Goal: Book appointment/travel/reservation

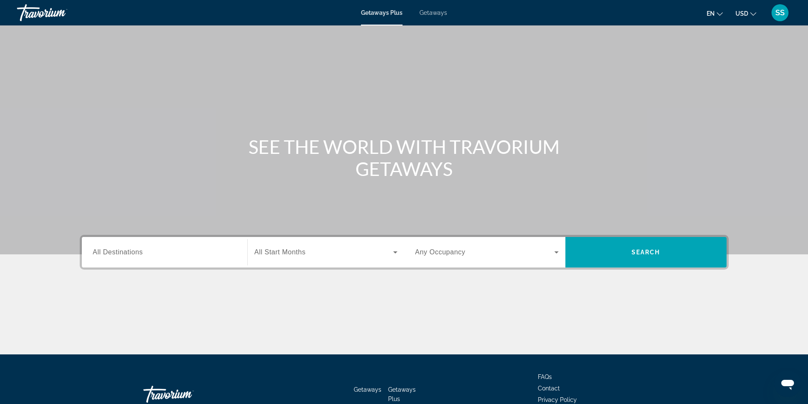
click at [440, 14] on span "Getaways" at bounding box center [433, 12] width 28 height 7
click at [219, 251] on input "Destination All Destinations" at bounding box center [164, 253] width 143 height 10
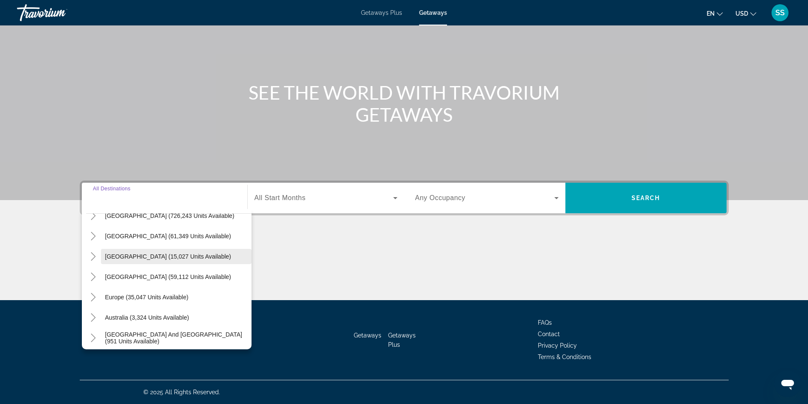
scroll to position [42, 0]
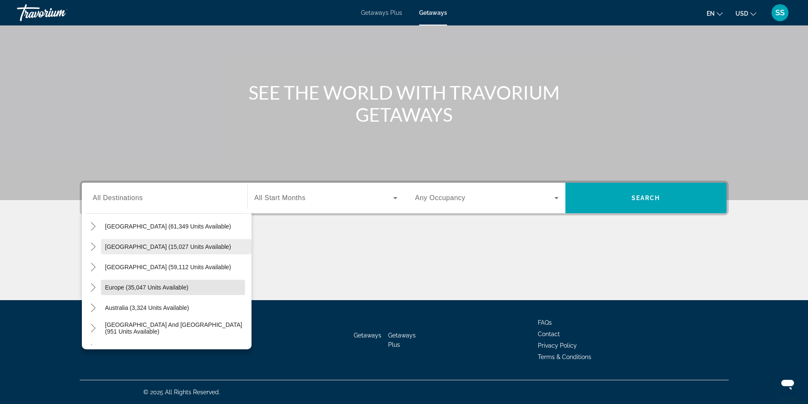
click at [168, 287] on span "Europe (35,047 units available)" at bounding box center [147, 287] width 84 height 7
type input "**********"
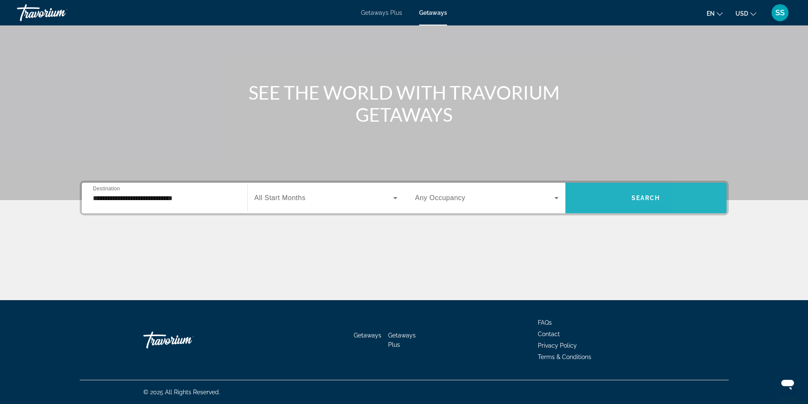
click at [695, 188] on span "Search widget" at bounding box center [645, 198] width 161 height 20
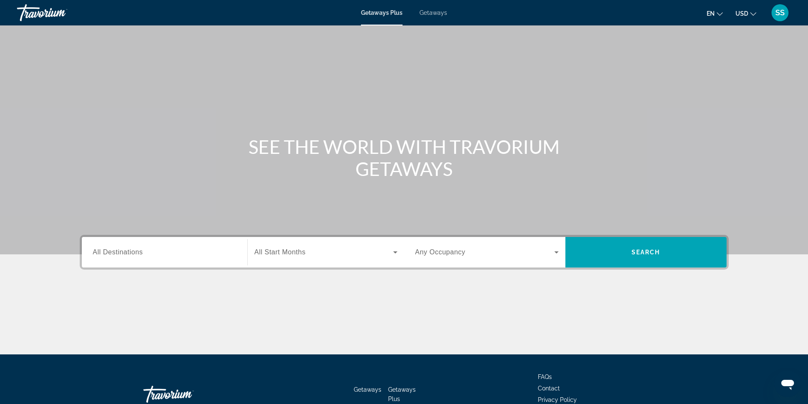
click at [429, 14] on span "Getaways" at bounding box center [433, 12] width 28 height 7
click at [181, 254] on input "Destination All Destinations" at bounding box center [164, 253] width 143 height 10
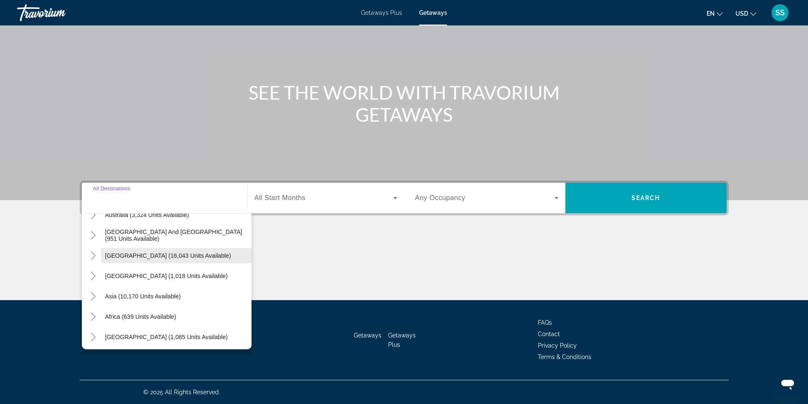
scroll to position [137, 0]
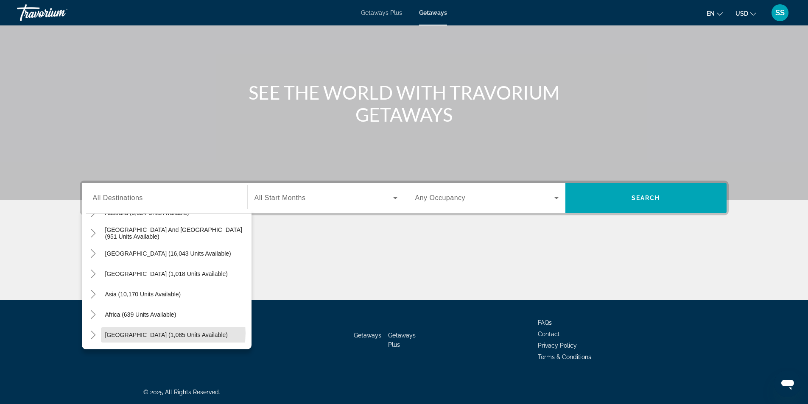
drag, startPoint x: 167, startPoint y: 333, endPoint x: 171, endPoint y: 332, distance: 4.3
click at [167, 333] on span "[GEOGRAPHIC_DATA] (1,085 units available)" at bounding box center [166, 334] width 123 height 7
type input "**********"
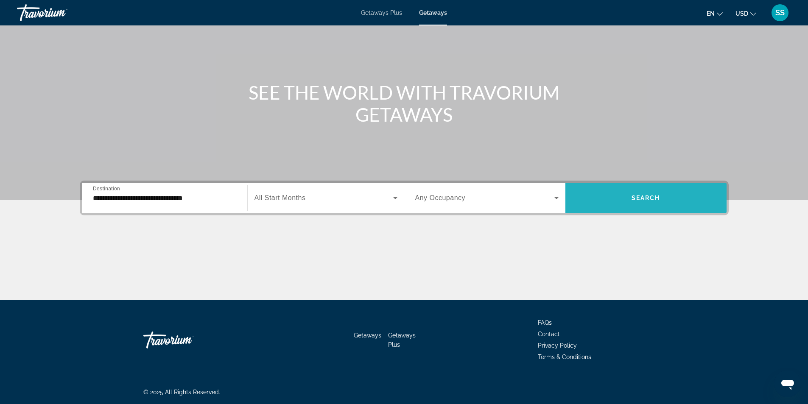
click at [636, 192] on span "Search widget" at bounding box center [645, 198] width 161 height 20
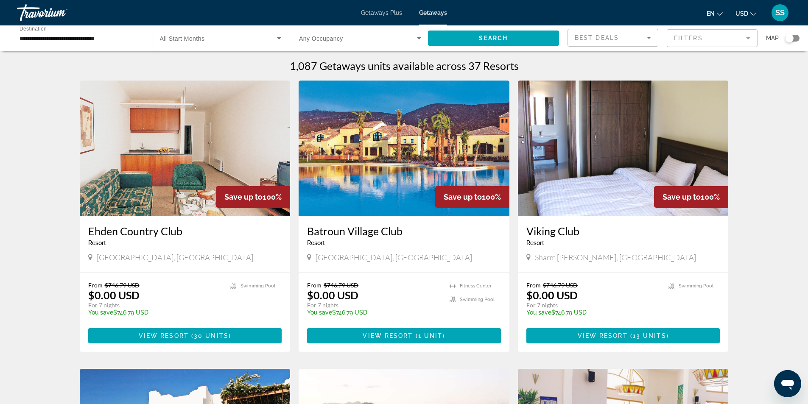
click at [795, 39] on div "Search widget" at bounding box center [792, 38] width 14 height 7
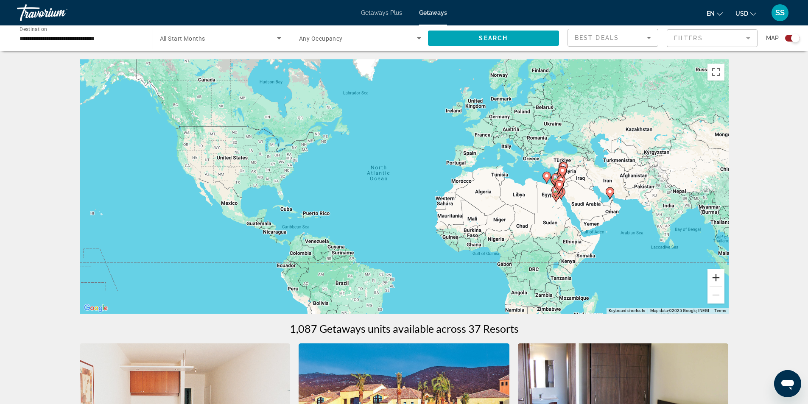
click at [714, 276] on button "Zoom in" at bounding box center [715, 277] width 17 height 17
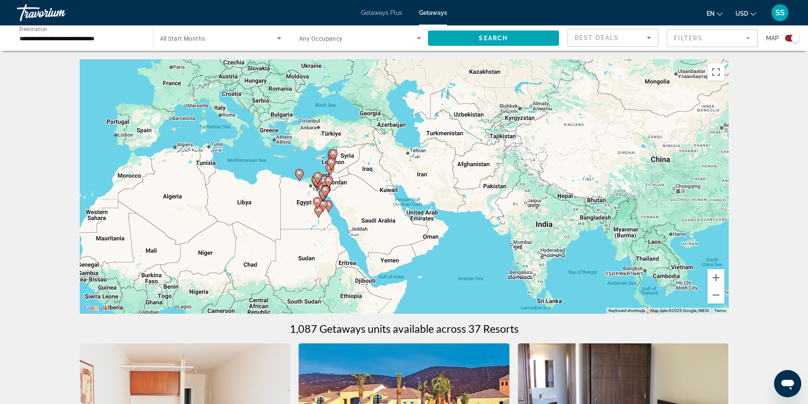
drag, startPoint x: 639, startPoint y: 256, endPoint x: 247, endPoint y: 256, distance: 392.5
click at [247, 256] on div "To activate drag with keyboard, press Alt + Enter. Once in keyboard drag state,…" at bounding box center [404, 186] width 649 height 254
click at [716, 275] on button "Zoom in" at bounding box center [715, 277] width 17 height 17
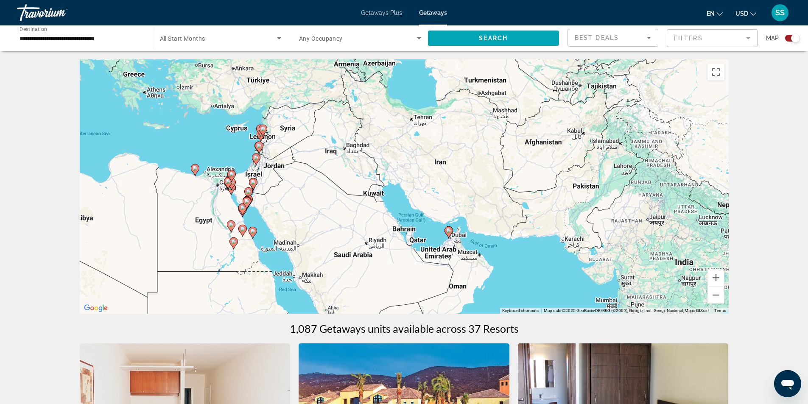
click at [450, 231] on image "Main content" at bounding box center [448, 230] width 5 height 5
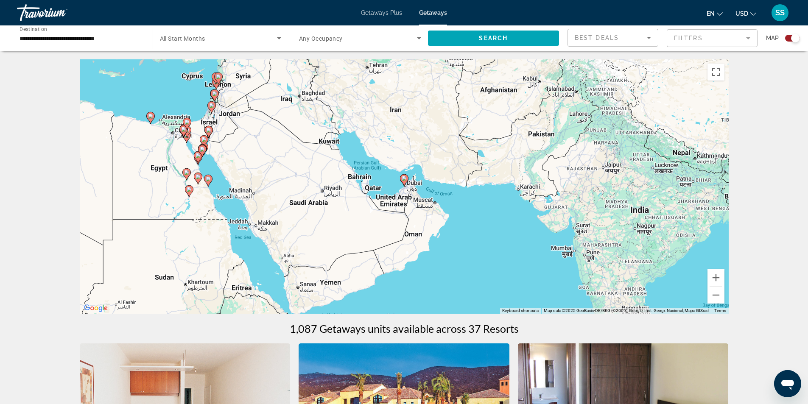
click at [406, 181] on image "Main content" at bounding box center [403, 178] width 5 height 5
type input "**********"
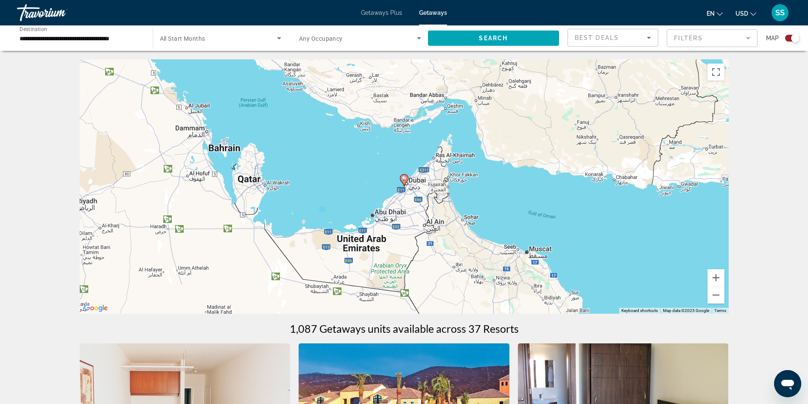
click at [406, 181] on image "Main content" at bounding box center [403, 178] width 5 height 5
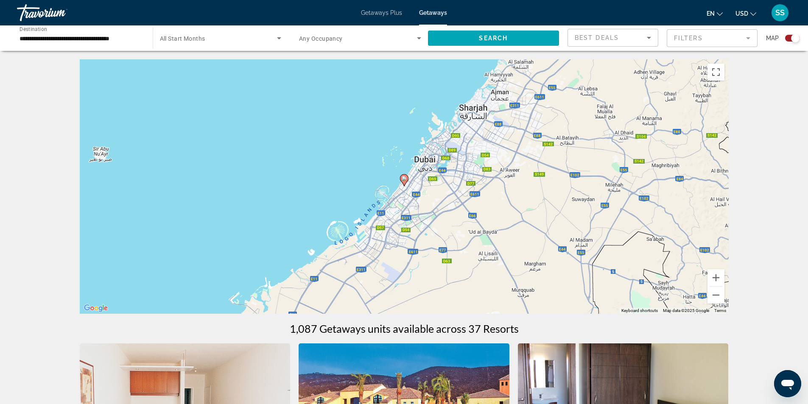
click at [406, 181] on image "Main content" at bounding box center [403, 178] width 5 height 5
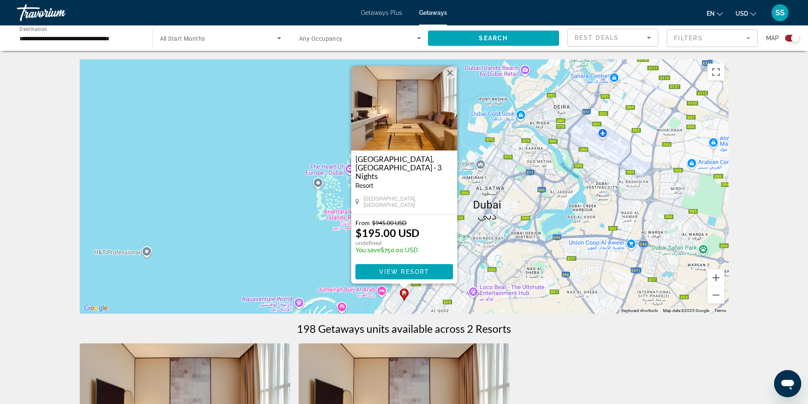
click at [450, 79] on button "Close" at bounding box center [449, 73] width 13 height 13
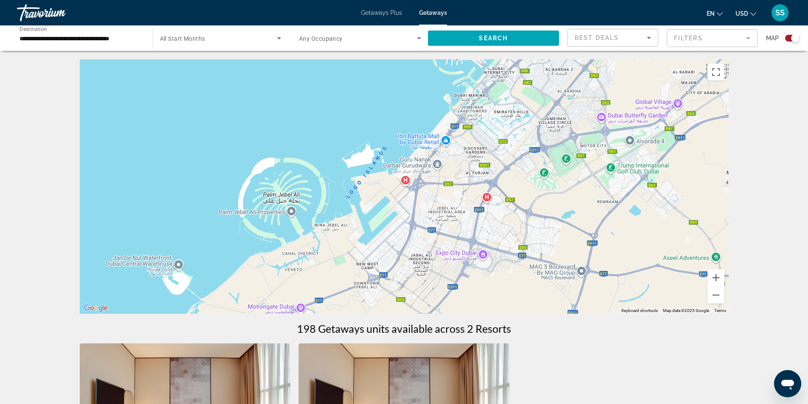
drag, startPoint x: 460, startPoint y: 245, endPoint x: 605, endPoint y: -37, distance: 317.0
click at [605, 0] on html "**********" at bounding box center [404, 202] width 808 height 404
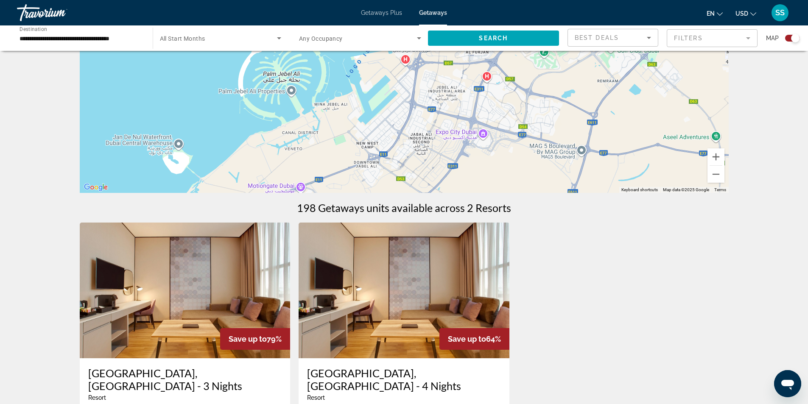
scroll to position [127, 0]
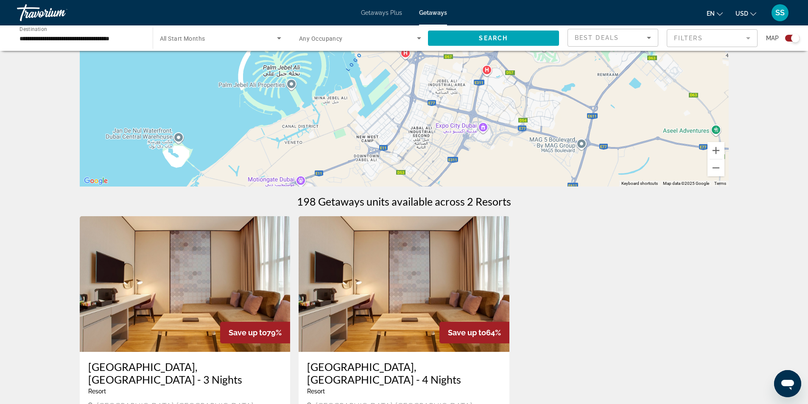
click at [721, 178] on div "To activate drag with keyboard, press Alt + Enter. Once in keyboard drag state,…" at bounding box center [404, 59] width 649 height 254
click at [719, 170] on button "Zoom out" at bounding box center [715, 167] width 17 height 17
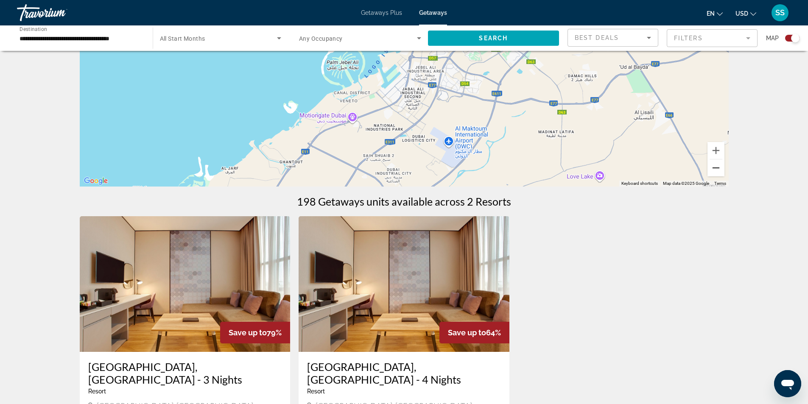
click at [719, 170] on button "Zoom out" at bounding box center [715, 167] width 17 height 17
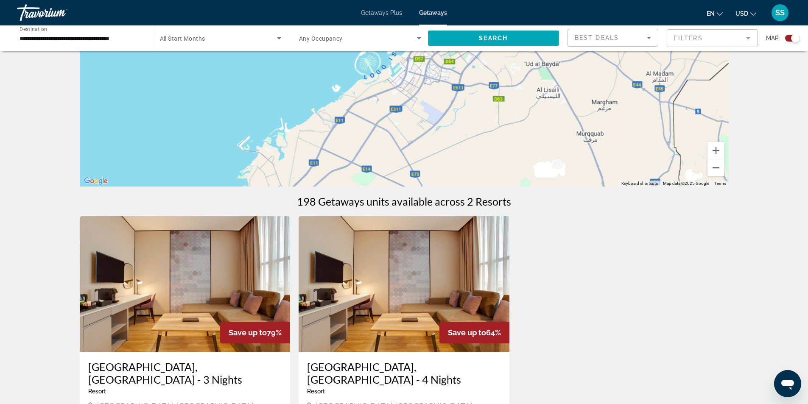
click at [719, 170] on button "Zoom out" at bounding box center [715, 167] width 17 height 17
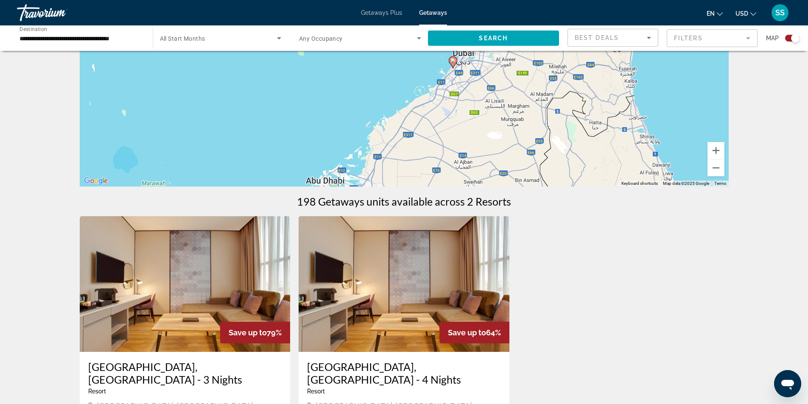
drag, startPoint x: 521, startPoint y: 116, endPoint x: 552, endPoint y: 163, distance: 56.2
click at [552, 163] on div "To activate drag with keyboard, press Alt + Enter. Once in keyboard drag state,…" at bounding box center [404, 59] width 649 height 254
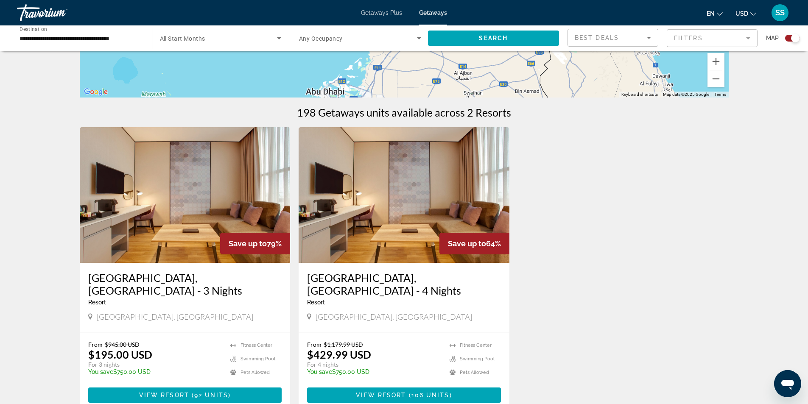
scroll to position [254, 0]
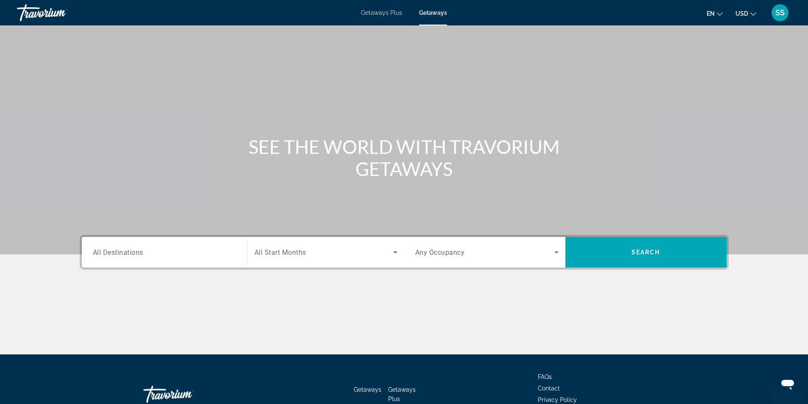
click at [148, 257] on div "Search widget" at bounding box center [164, 252] width 143 height 24
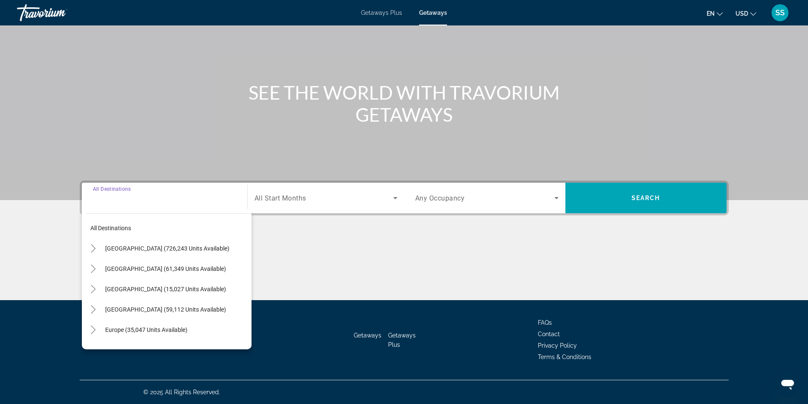
scroll to position [85, 0]
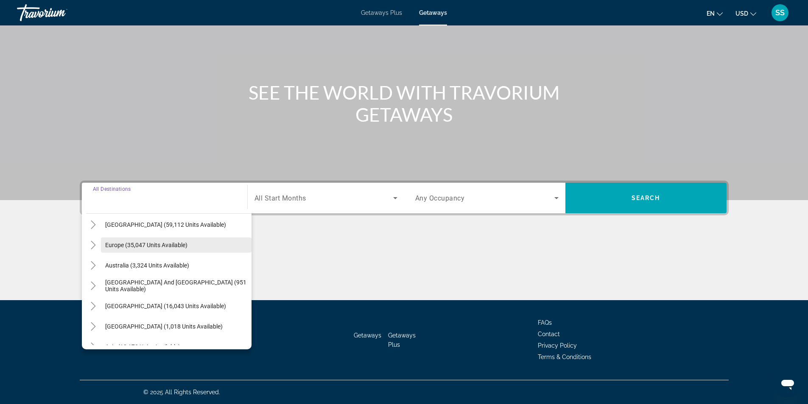
click at [150, 243] on span "Europe (35,047 units available)" at bounding box center [146, 245] width 82 height 7
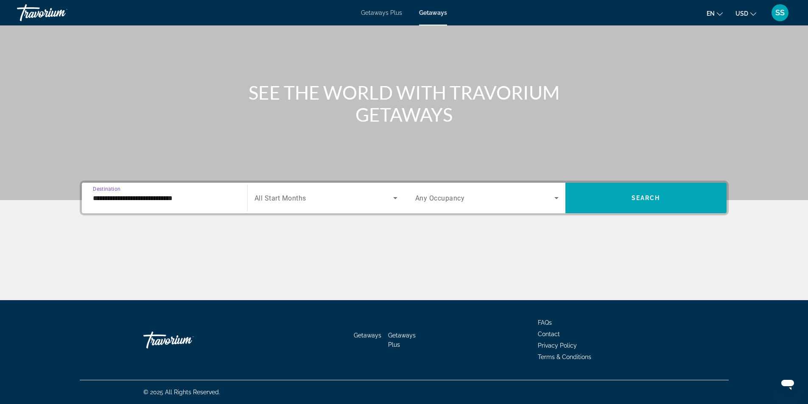
click at [212, 199] on input "**********" at bounding box center [164, 198] width 143 height 10
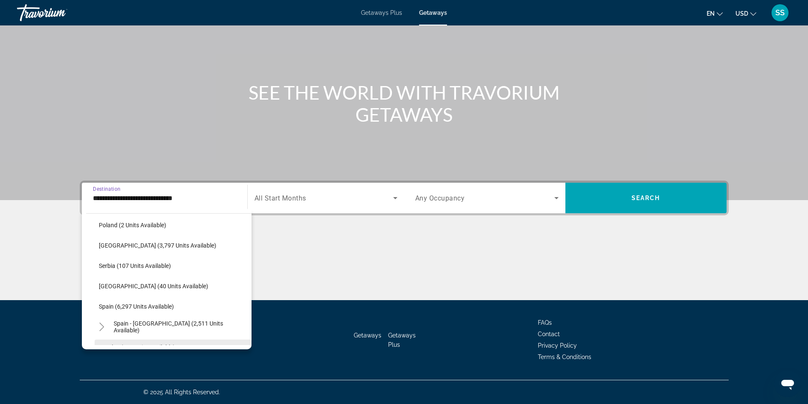
scroll to position [474, 0]
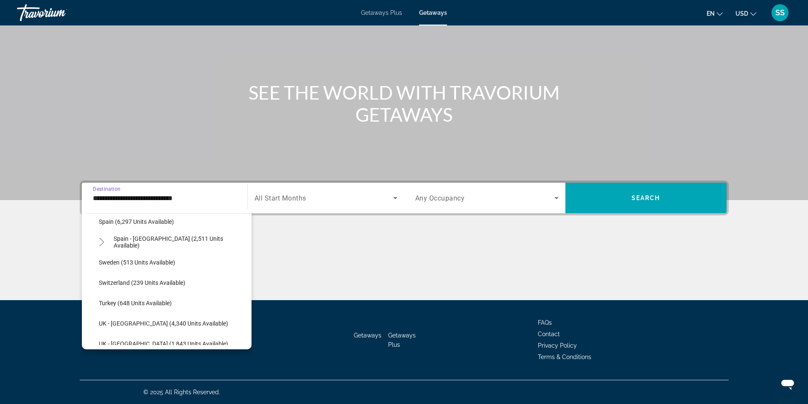
click at [148, 307] on span "Search widget" at bounding box center [173, 303] width 157 height 20
type input "**********"
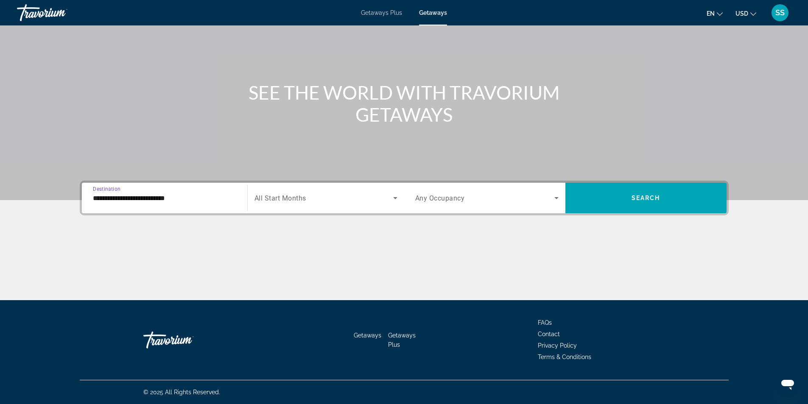
click at [331, 196] on span "Search widget" at bounding box center [323, 198] width 139 height 10
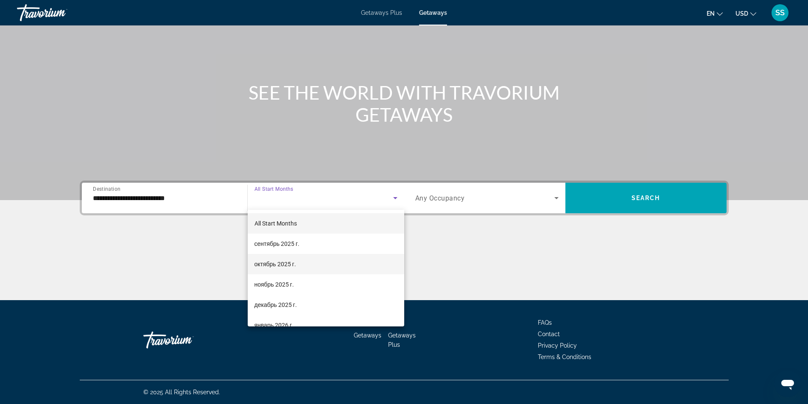
click at [284, 260] on span "октябрь 2025 г." at bounding box center [275, 264] width 42 height 10
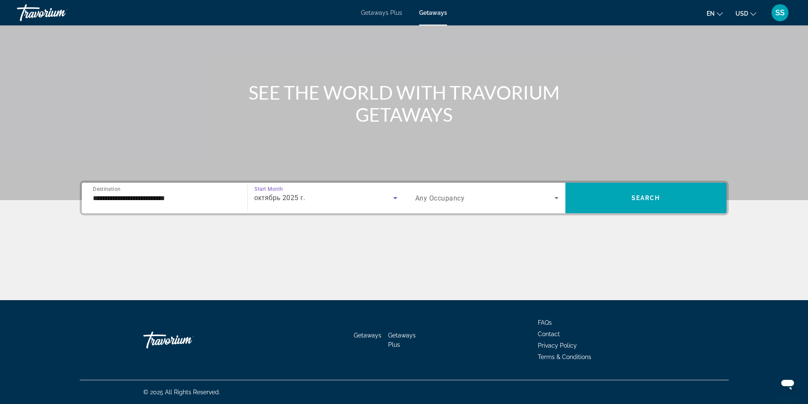
click at [503, 203] on div "Search widget" at bounding box center [486, 198] width 143 height 24
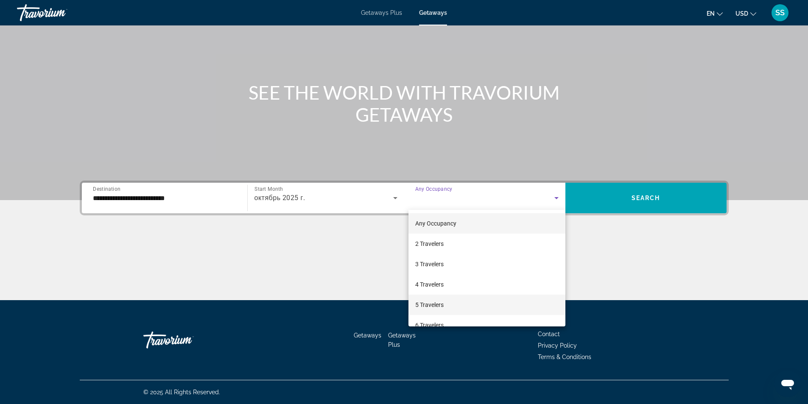
click at [434, 298] on mat-option "5 Travelers" at bounding box center [486, 305] width 157 height 20
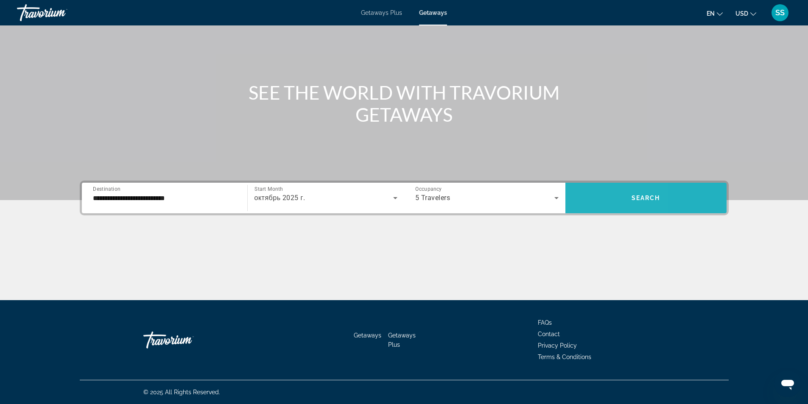
click at [589, 196] on span "Search widget" at bounding box center [645, 198] width 161 height 20
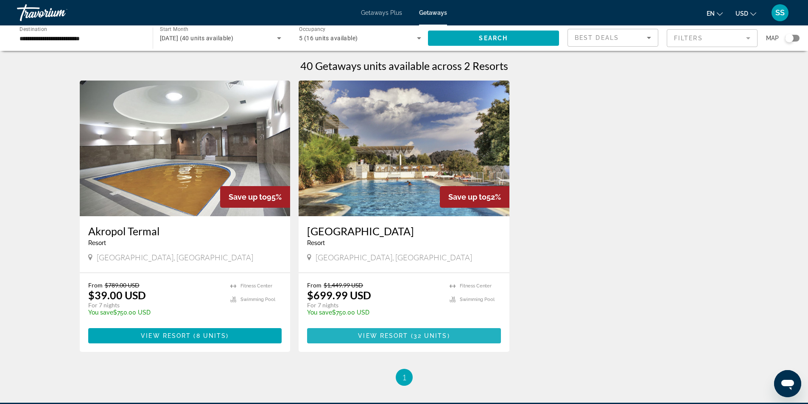
click at [411, 332] on span "( 32 units )" at bounding box center [429, 335] width 42 height 7
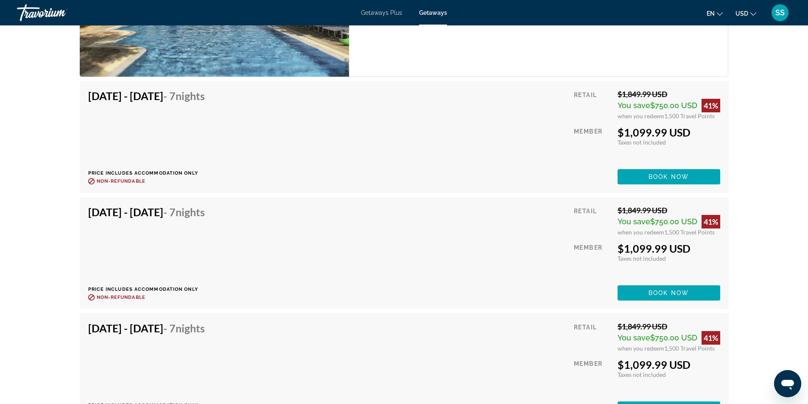
scroll to position [2416, 0]
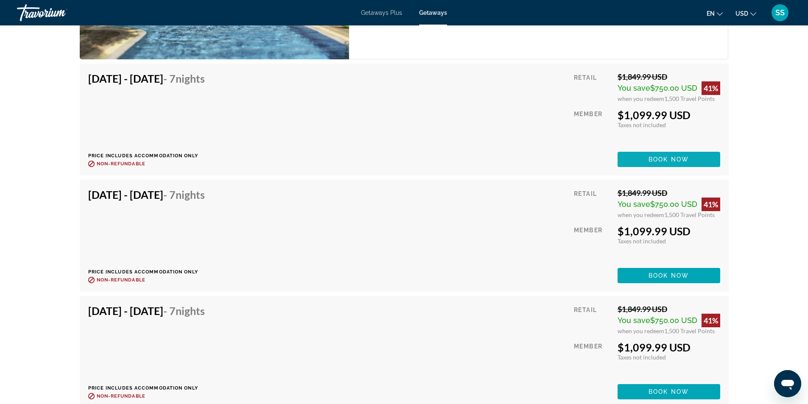
click at [669, 154] on span "Main content" at bounding box center [668, 159] width 103 height 20
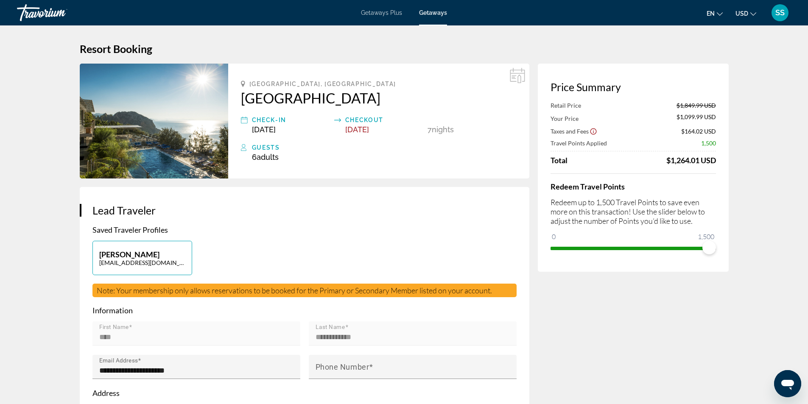
click at [447, 12] on div "Getaways Plus Getaways en English Español Français Italiano Português русский U…" at bounding box center [404, 13] width 808 height 22
click at [437, 14] on span "Getaways" at bounding box center [433, 12] width 28 height 7
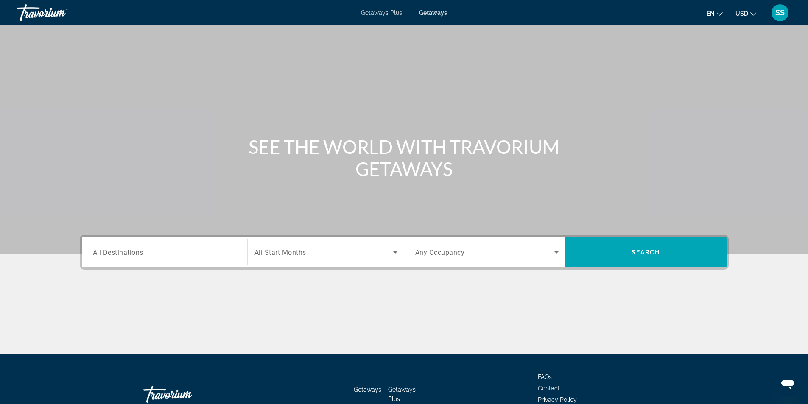
click at [185, 251] on input "Destination All Destinations" at bounding box center [164, 253] width 143 height 10
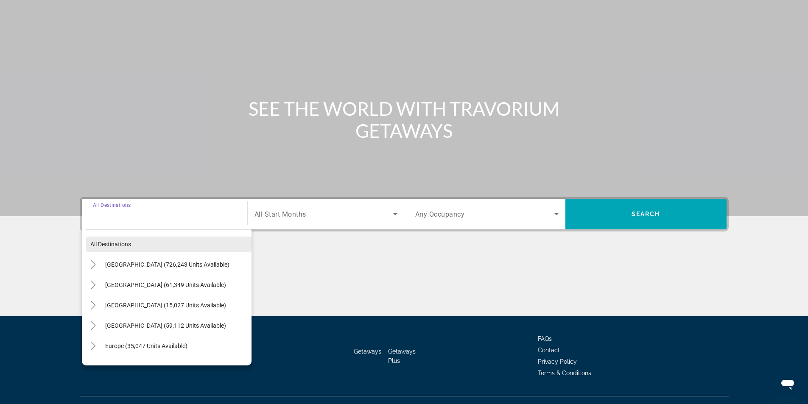
scroll to position [54, 0]
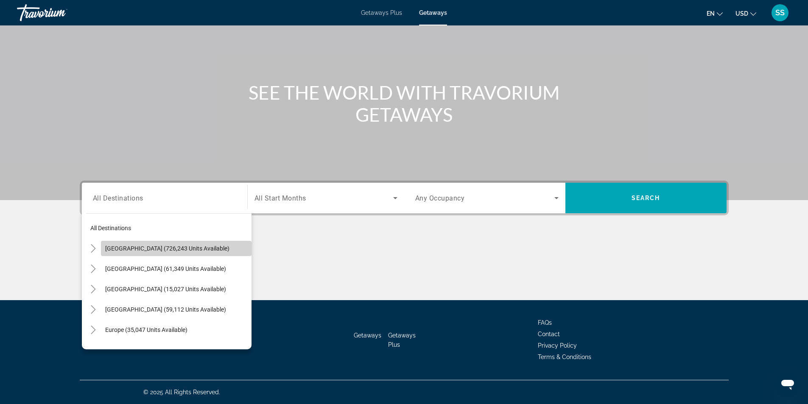
click at [195, 251] on span "[GEOGRAPHIC_DATA] (726,243 units available)" at bounding box center [167, 248] width 124 height 7
type input "**********"
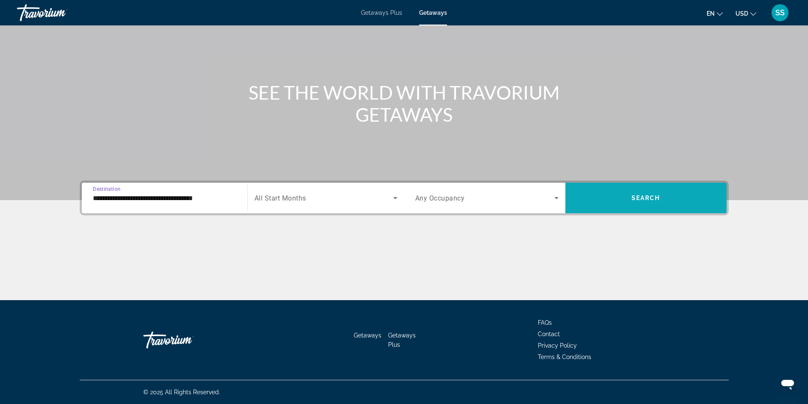
click at [655, 197] on span "Search" at bounding box center [645, 198] width 29 height 7
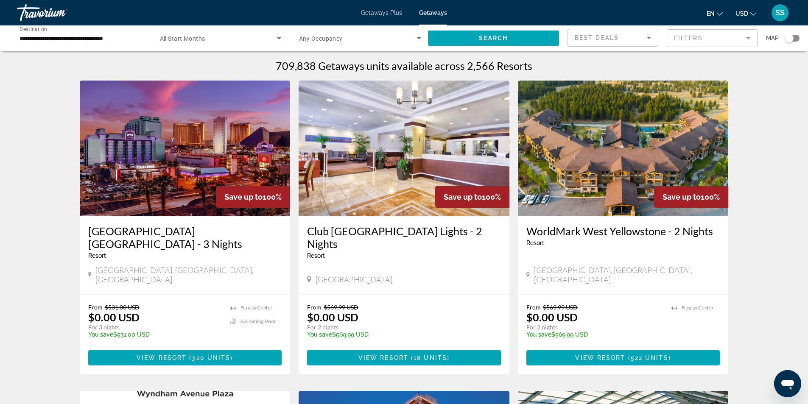
click at [796, 41] on div "Search widget" at bounding box center [792, 38] width 14 height 7
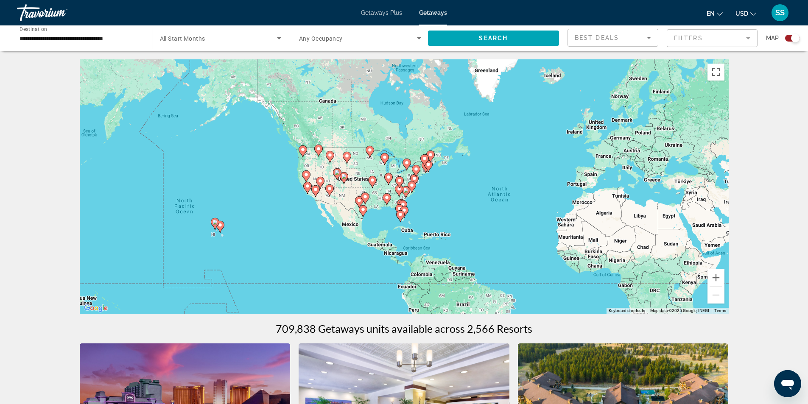
drag, startPoint x: 340, startPoint y: 217, endPoint x: 432, endPoint y: 228, distance: 92.2
click at [432, 228] on div "To activate drag with keyboard, press Alt + Enter. Once in keyboard drag state,…" at bounding box center [404, 186] width 649 height 254
click at [716, 278] on button "Zoom in" at bounding box center [715, 277] width 17 height 17
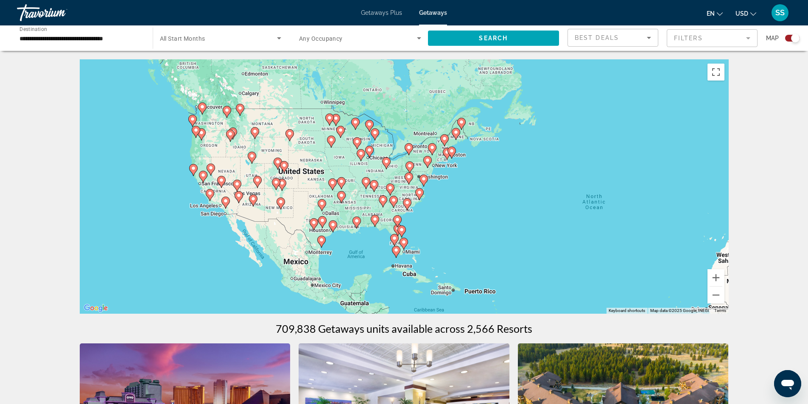
click at [400, 244] on icon "Main content" at bounding box center [403, 243] width 8 height 11
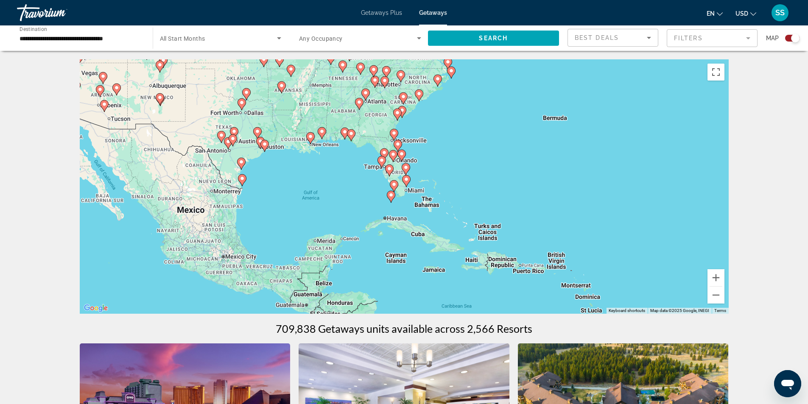
click at [404, 177] on icon "Main content" at bounding box center [406, 180] width 8 height 11
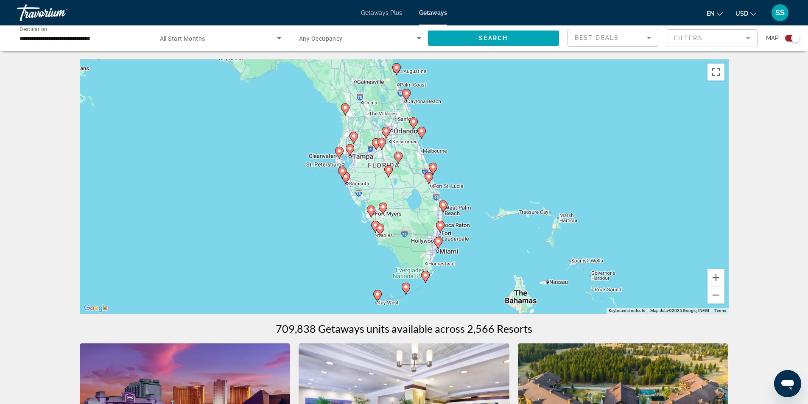
drag, startPoint x: 379, startPoint y: 138, endPoint x: 421, endPoint y: 142, distance: 42.6
click at [408, 186] on div "To navigate, press the arrow keys. To activate drag with keyboard, press Alt + …" at bounding box center [404, 186] width 649 height 254
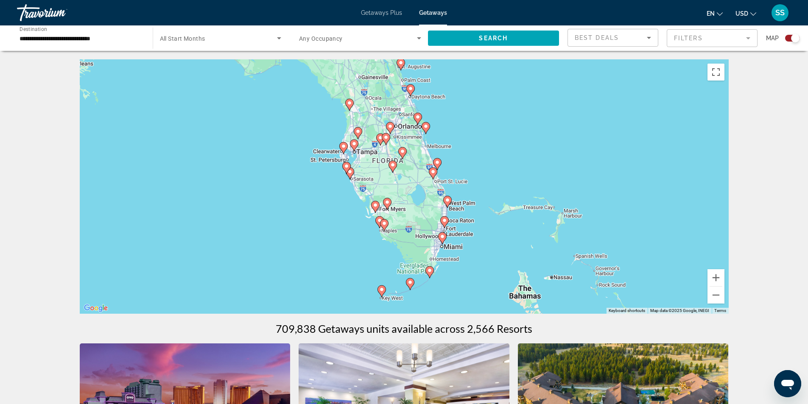
click at [416, 114] on icon "Main content" at bounding box center [417, 118] width 8 height 11
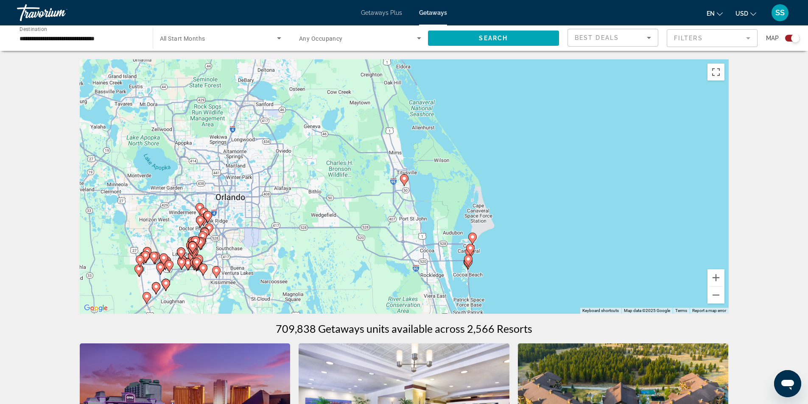
click at [409, 190] on div "To navigate, press the arrow keys. To activate drag with keyboard, press Alt + …" at bounding box center [404, 186] width 649 height 254
click at [208, 232] on icon "Main content" at bounding box center [205, 233] width 8 height 11
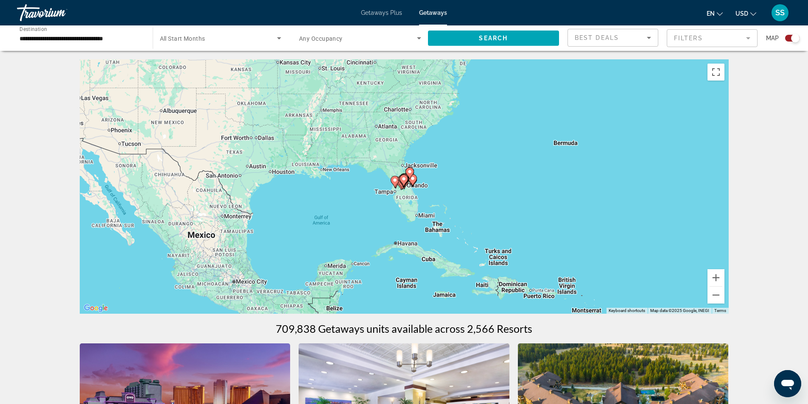
click at [411, 171] on image "Main content" at bounding box center [409, 171] width 5 height 5
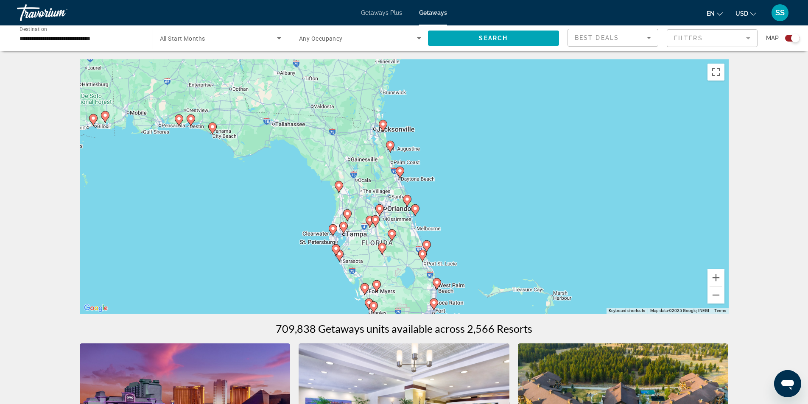
click at [401, 172] on image "Main content" at bounding box center [399, 170] width 5 height 5
type input "**********"
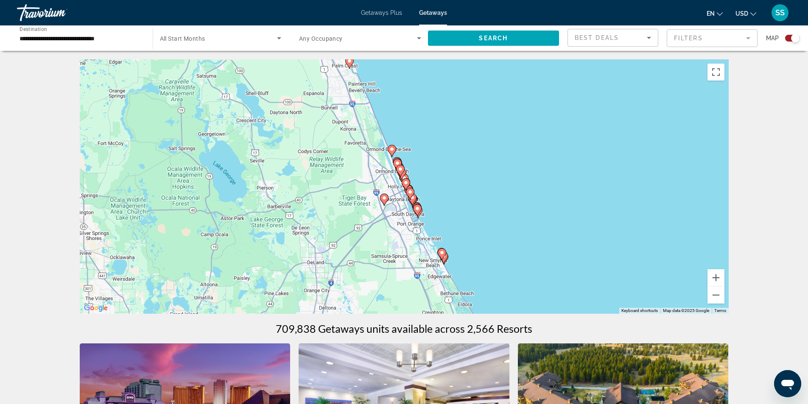
click at [401, 172] on icon "Main content" at bounding box center [400, 170] width 8 height 11
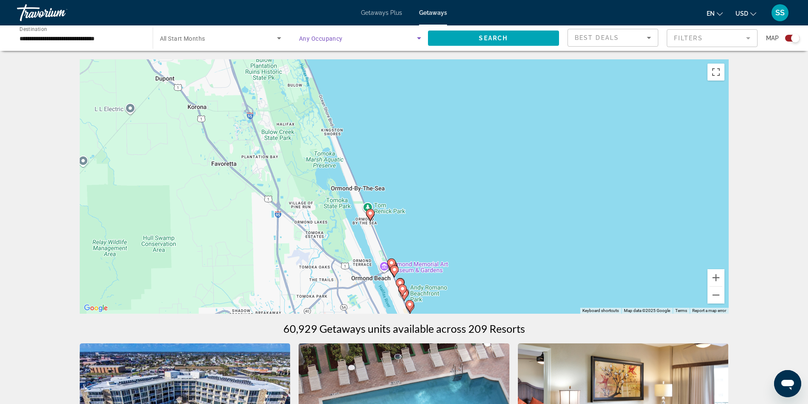
click at [376, 42] on span "Search widget" at bounding box center [358, 38] width 118 height 10
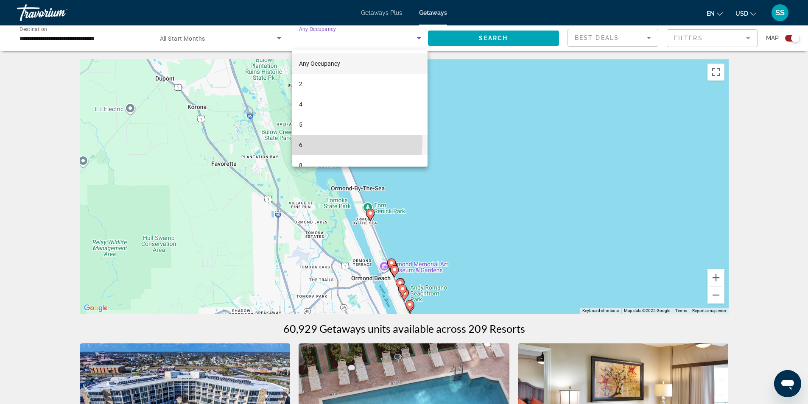
click at [337, 142] on mat-option "6" at bounding box center [359, 145] width 135 height 20
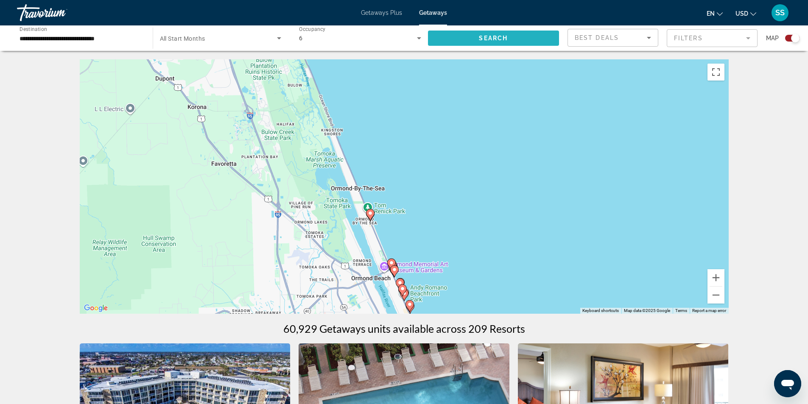
click at [530, 39] on span "Search widget" at bounding box center [493, 38] width 131 height 20
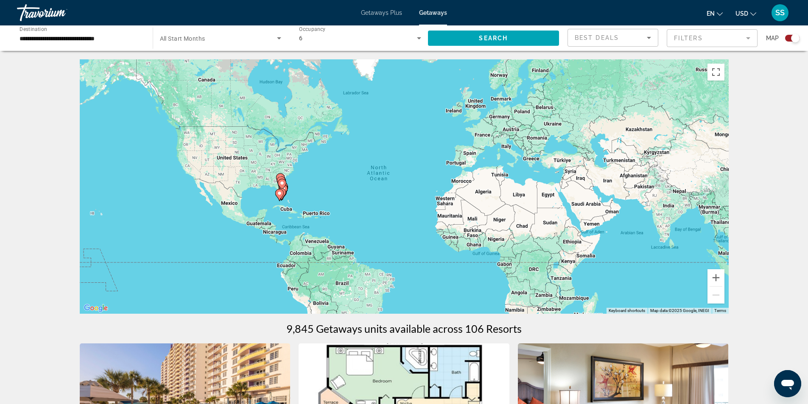
click at [380, 13] on span "Getaways Plus" at bounding box center [381, 12] width 41 height 7
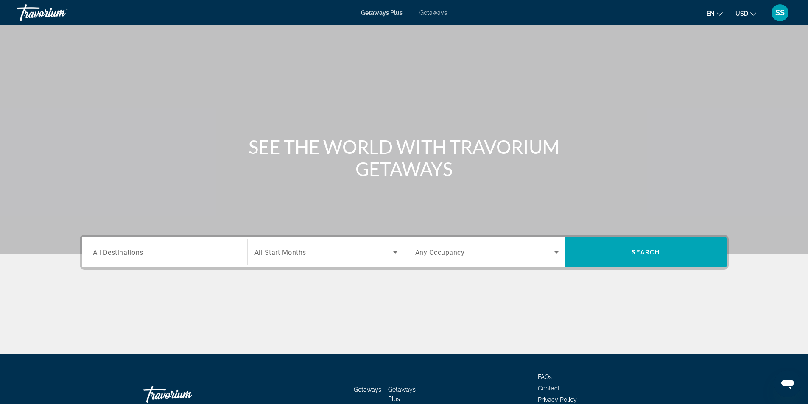
click at [162, 253] on input "Destination All Destinations" at bounding box center [164, 253] width 143 height 10
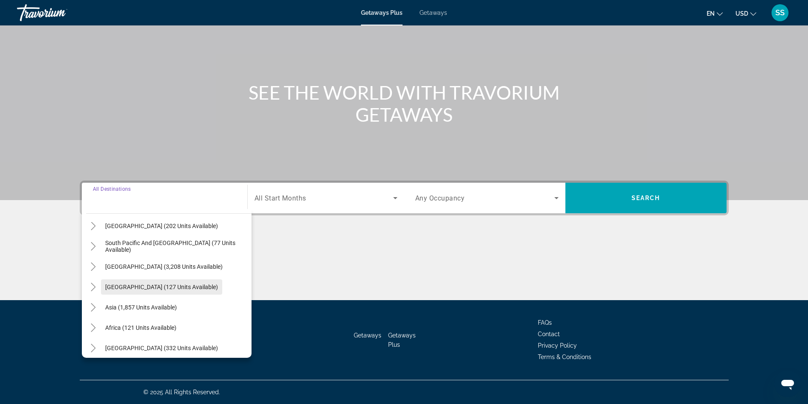
scroll to position [137, 0]
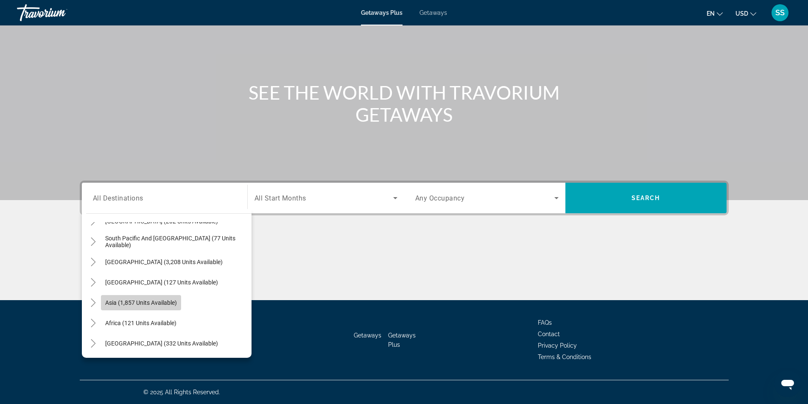
click at [180, 303] on span "Search widget" at bounding box center [141, 302] width 80 height 20
type input "**********"
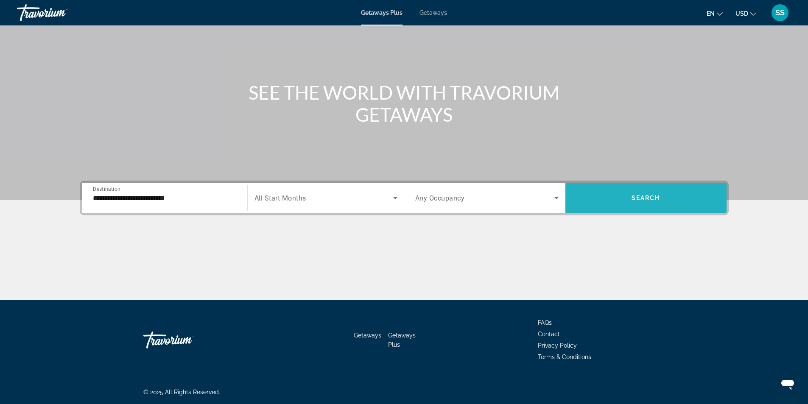
click at [644, 186] on span "Search widget" at bounding box center [645, 198] width 161 height 31
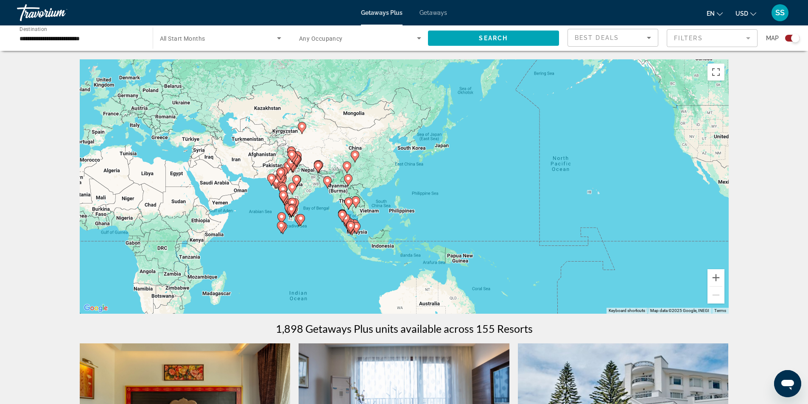
drag, startPoint x: 546, startPoint y: 220, endPoint x: 173, endPoint y: 199, distance: 373.6
click at [173, 199] on div "To activate drag with keyboard, press Alt + Enter. Once in keyboard drag state,…" at bounding box center [404, 186] width 649 height 254
click at [721, 273] on button "Zoom in" at bounding box center [715, 277] width 17 height 17
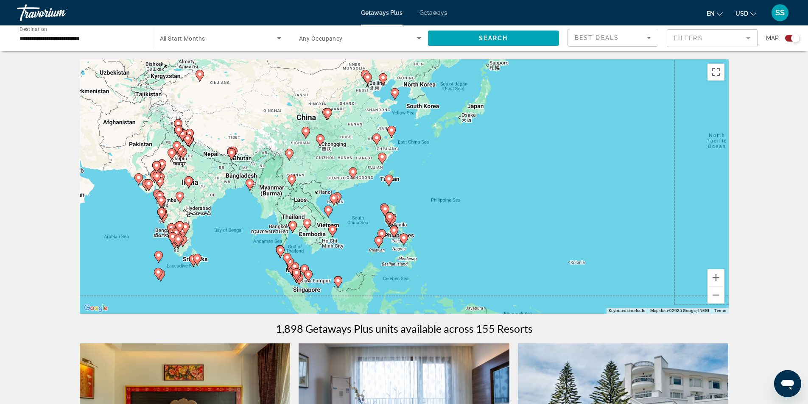
click at [339, 283] on icon "Main content" at bounding box center [338, 282] width 8 height 11
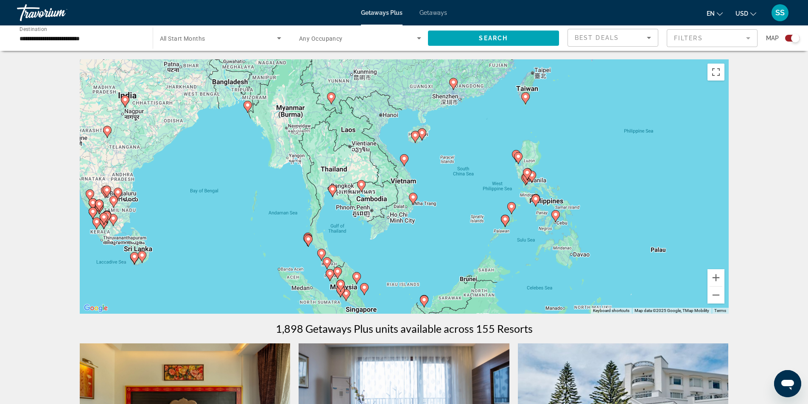
drag, startPoint x: 281, startPoint y: 144, endPoint x: 301, endPoint y: 268, distance: 125.2
click at [301, 268] on div "To activate drag with keyboard, press Alt + Enter. Once in keyboard drag state,…" at bounding box center [404, 186] width 649 height 254
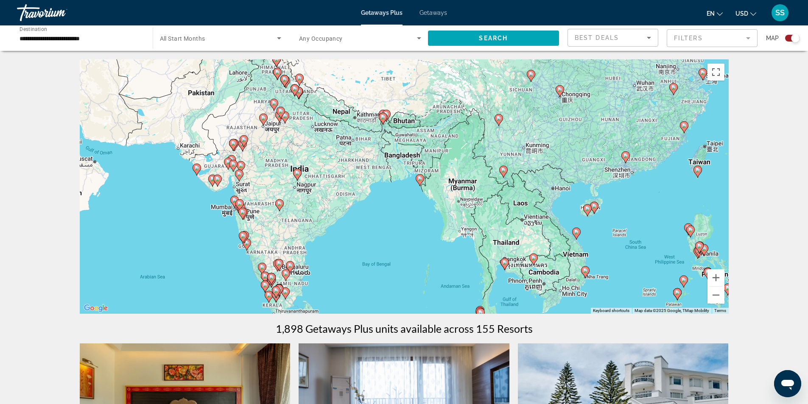
drag, startPoint x: 130, startPoint y: 185, endPoint x: 305, endPoint y: 262, distance: 191.3
click at [305, 262] on div "To activate drag with keyboard, press Alt + Enter. Once in keyboard drag state,…" at bounding box center [404, 186] width 649 height 254
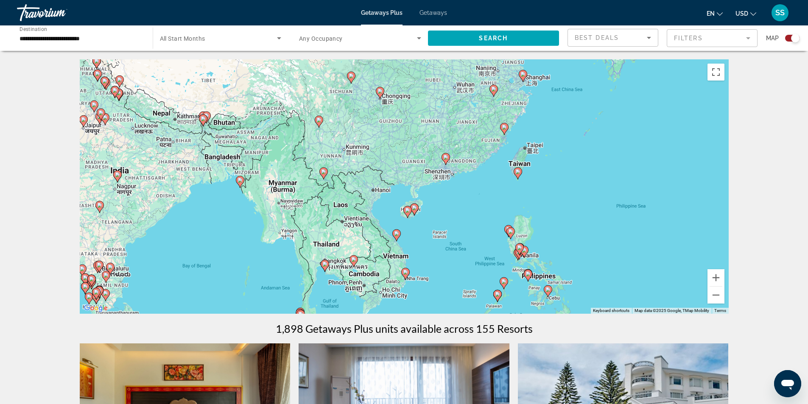
drag, startPoint x: 399, startPoint y: 228, endPoint x: 217, endPoint y: 230, distance: 181.9
click at [217, 230] on div "To activate drag with keyboard, press Alt + Enter. Once in keyboard drag state,…" at bounding box center [404, 186] width 649 height 254
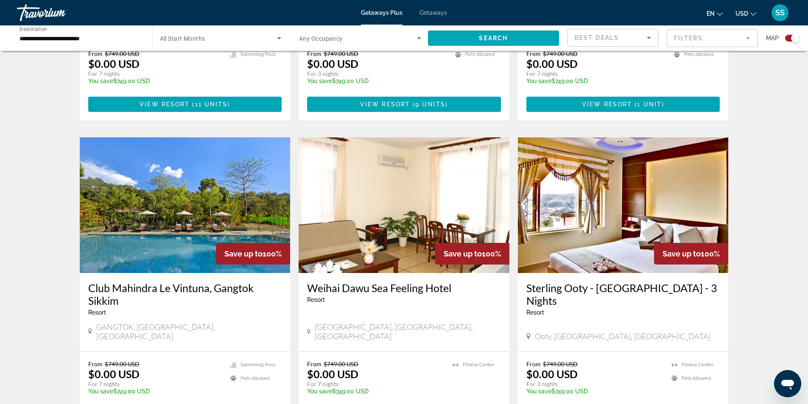
scroll to position [1243, 0]
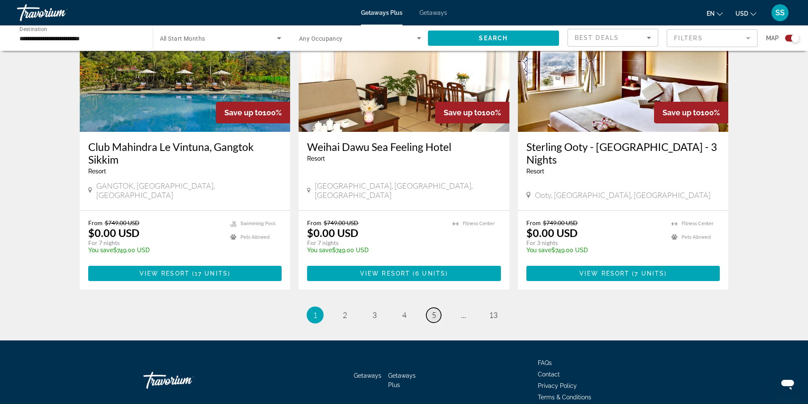
click at [435, 310] on span "5" at bounding box center [434, 314] width 4 height 9
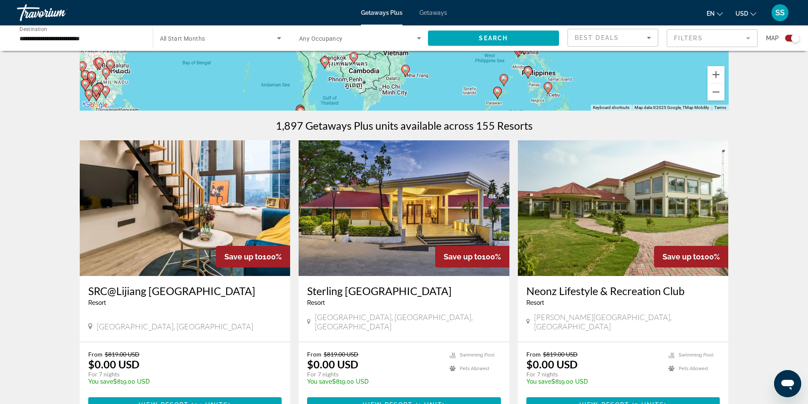
scroll to position [170, 0]
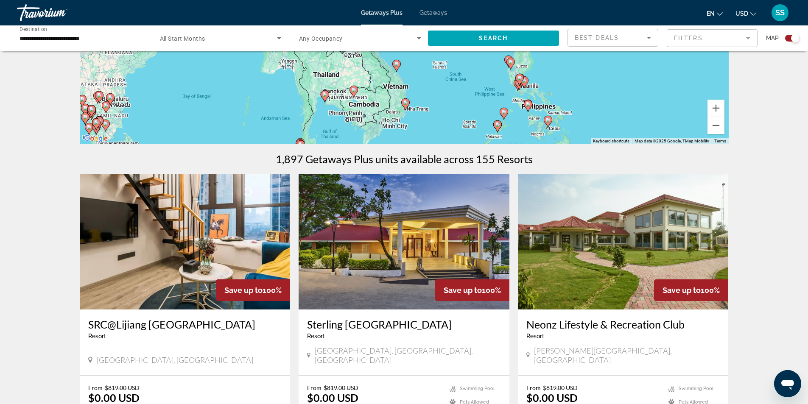
click at [179, 226] on img "Main content" at bounding box center [185, 242] width 211 height 136
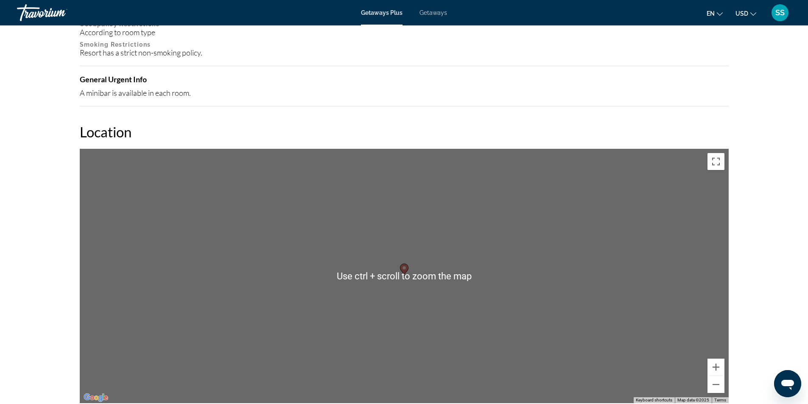
scroll to position [805, 0]
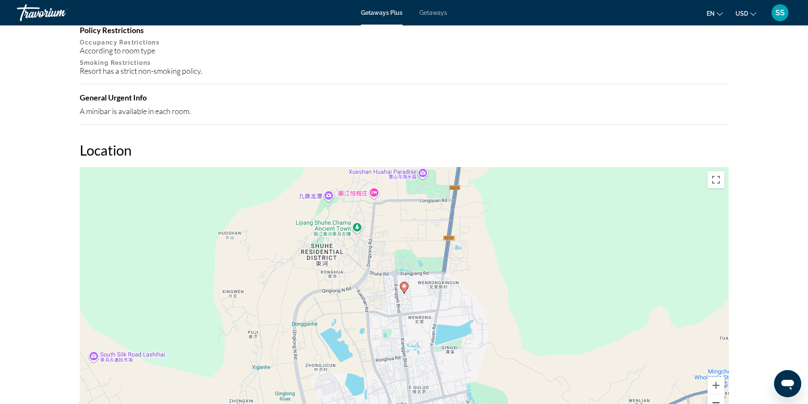
click at [719, 396] on button "Zoom out" at bounding box center [715, 402] width 17 height 17
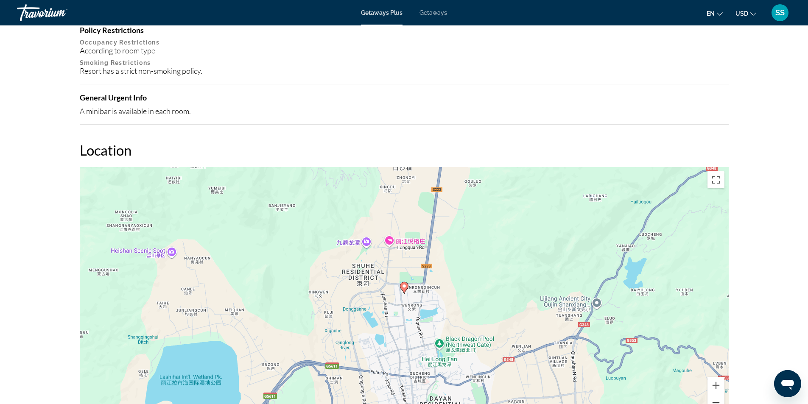
click at [719, 396] on button "Zoom out" at bounding box center [715, 402] width 17 height 17
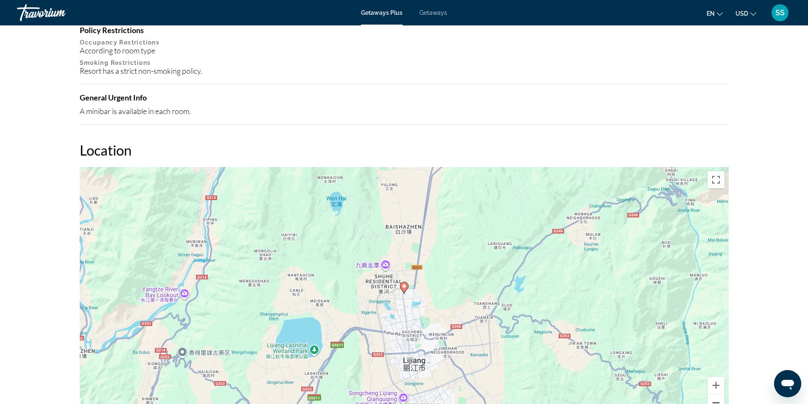
click at [719, 396] on button "Zoom out" at bounding box center [715, 402] width 17 height 17
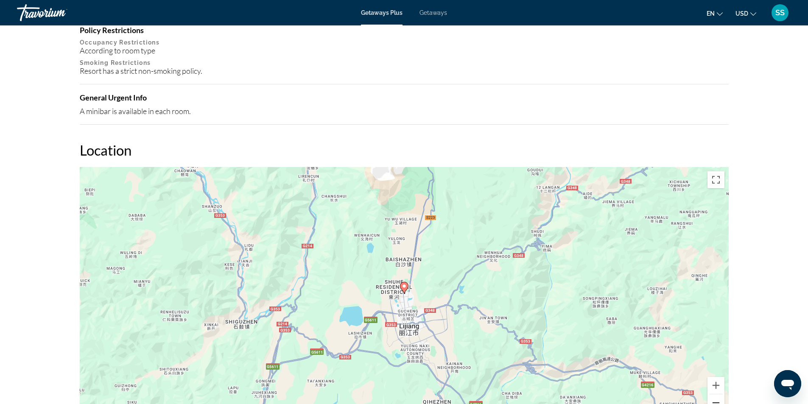
click at [719, 396] on button "Zoom out" at bounding box center [715, 402] width 17 height 17
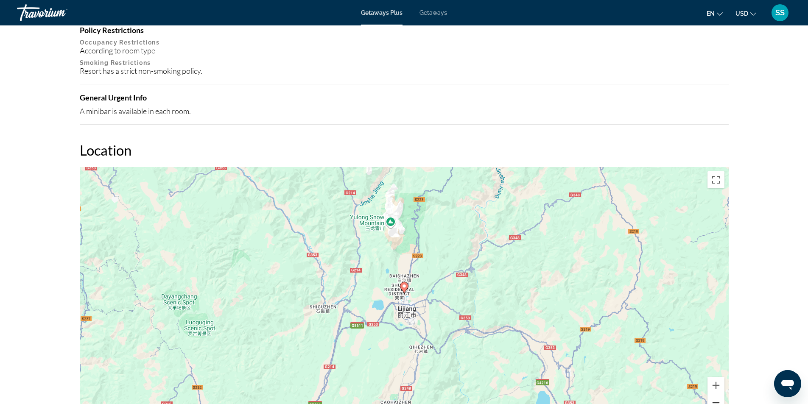
click at [719, 396] on button "Zoom out" at bounding box center [715, 402] width 17 height 17
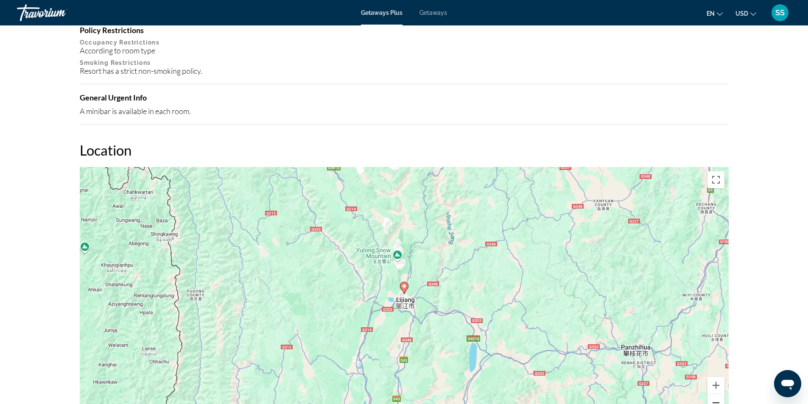
click at [719, 396] on button "Zoom out" at bounding box center [715, 402] width 17 height 17
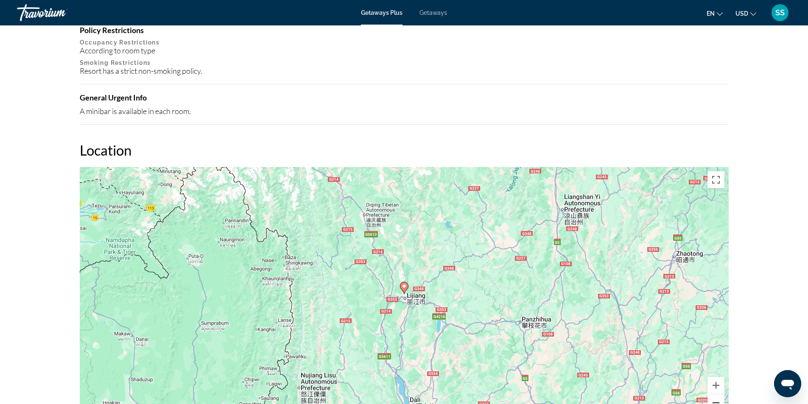
click at [719, 396] on button "Zoom out" at bounding box center [715, 402] width 17 height 17
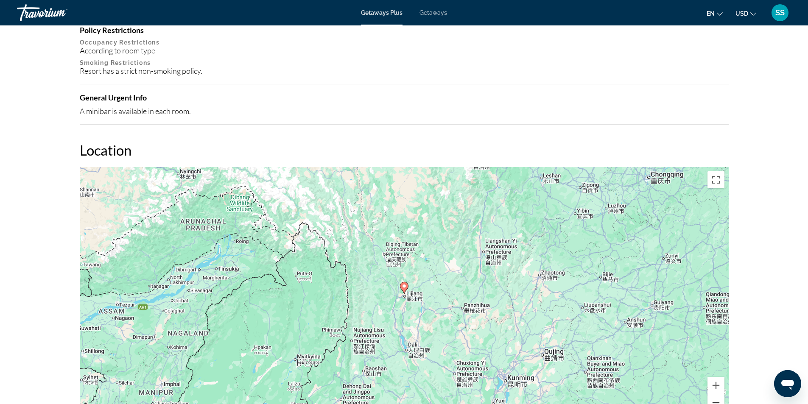
click at [719, 396] on button "Zoom out" at bounding box center [715, 402] width 17 height 17
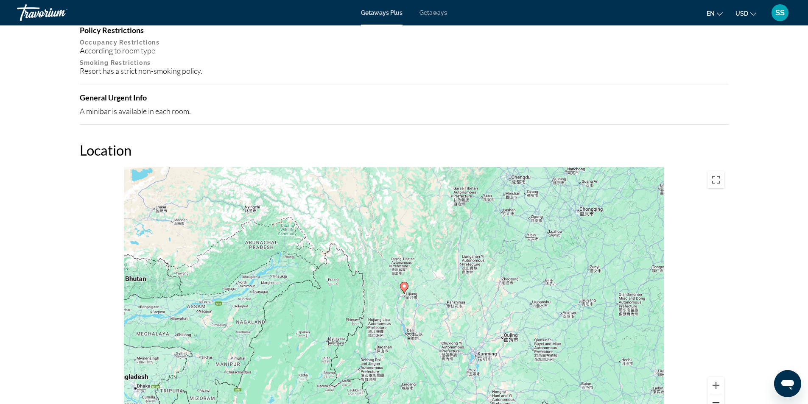
click at [719, 396] on button "Zoom out" at bounding box center [715, 402] width 17 height 17
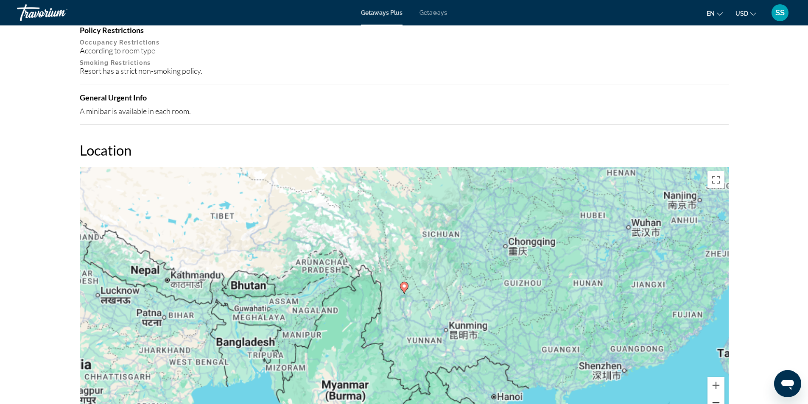
click at [719, 396] on button "Zoom out" at bounding box center [715, 402] width 17 height 17
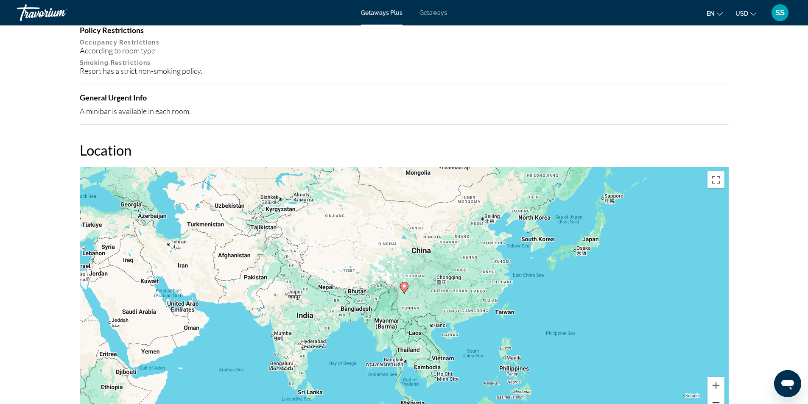
scroll to position [933, 0]
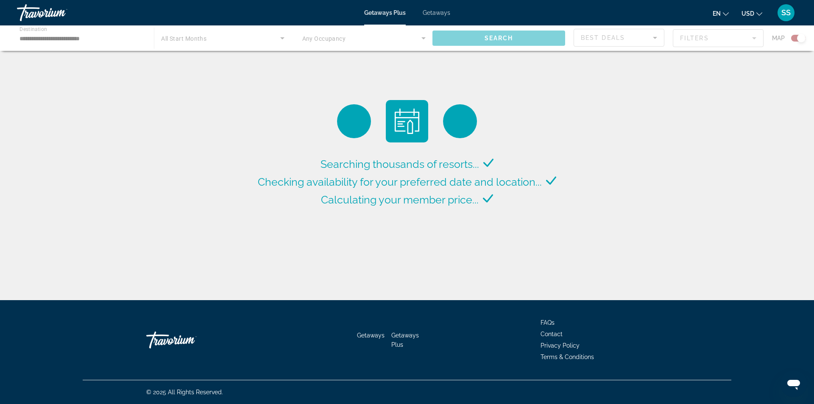
click at [99, 35] on div "Main content" at bounding box center [407, 37] width 814 height 25
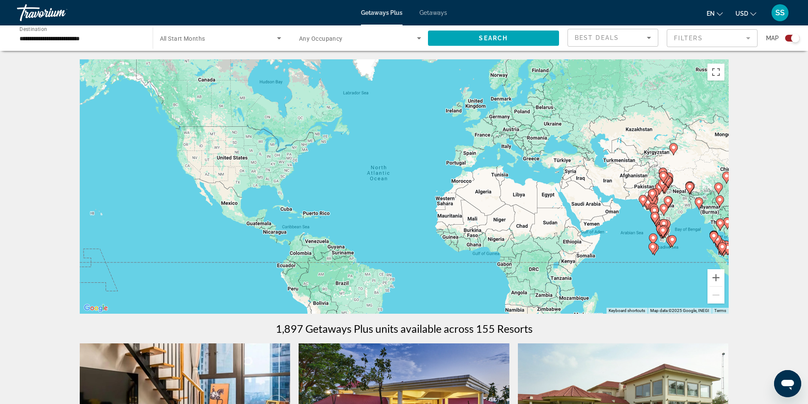
click at [68, 39] on input "**********" at bounding box center [80, 38] width 122 height 10
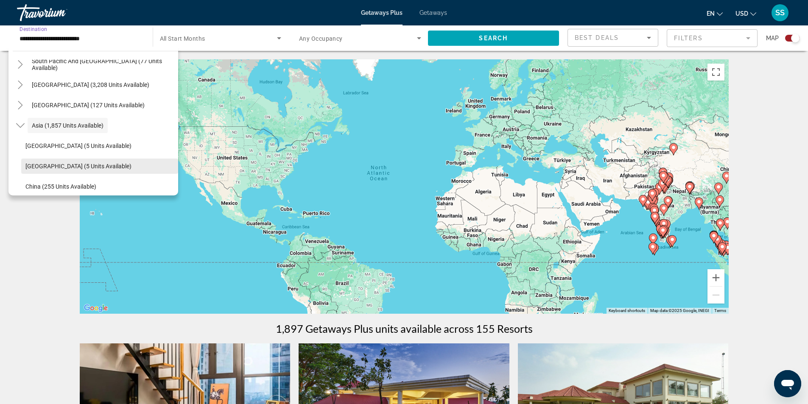
scroll to position [195, 0]
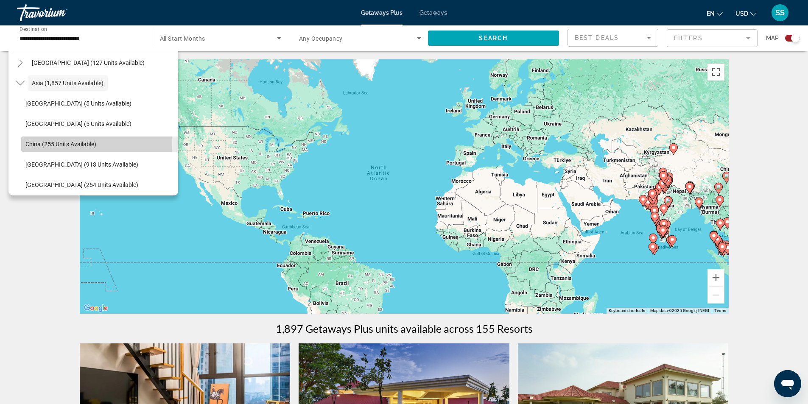
click at [58, 143] on span "China (255 units available)" at bounding box center [60, 144] width 71 height 7
type input "**********"
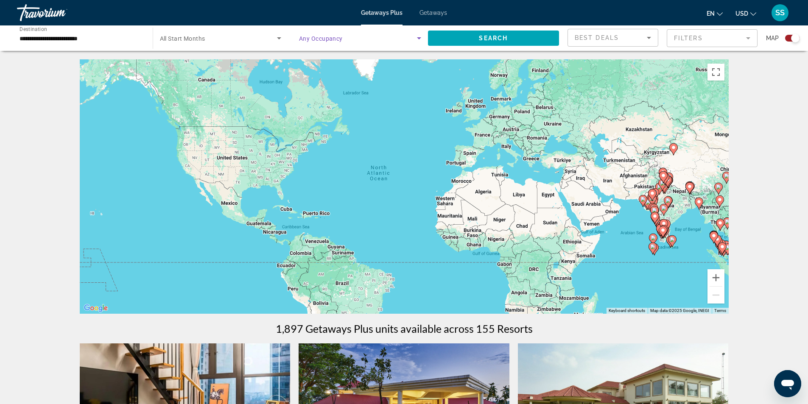
click at [370, 35] on span "Search widget" at bounding box center [358, 38] width 118 height 10
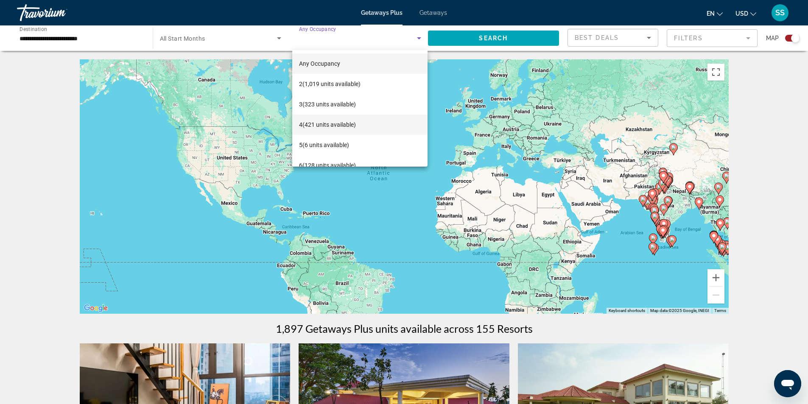
click at [333, 125] on span "4 (421 units available)" at bounding box center [327, 125] width 57 height 10
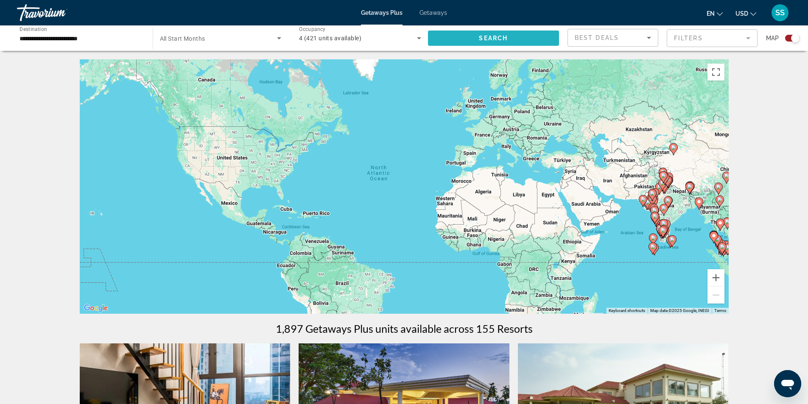
click at [471, 45] on span "Search widget" at bounding box center [493, 38] width 131 height 20
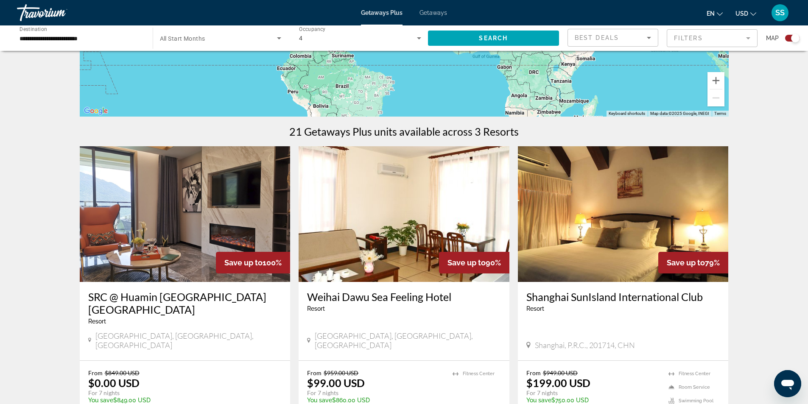
scroll to position [254, 0]
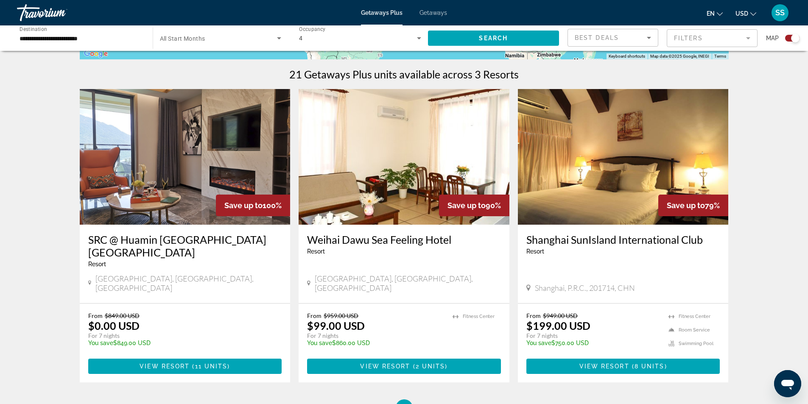
click at [586, 180] on img "Main content" at bounding box center [623, 157] width 211 height 136
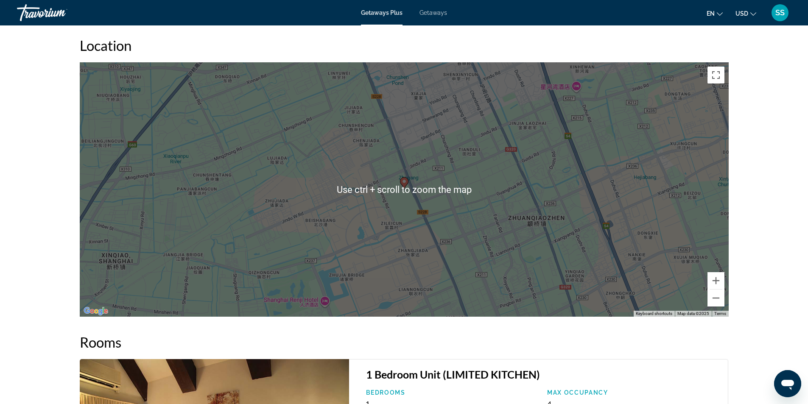
scroll to position [1102, 0]
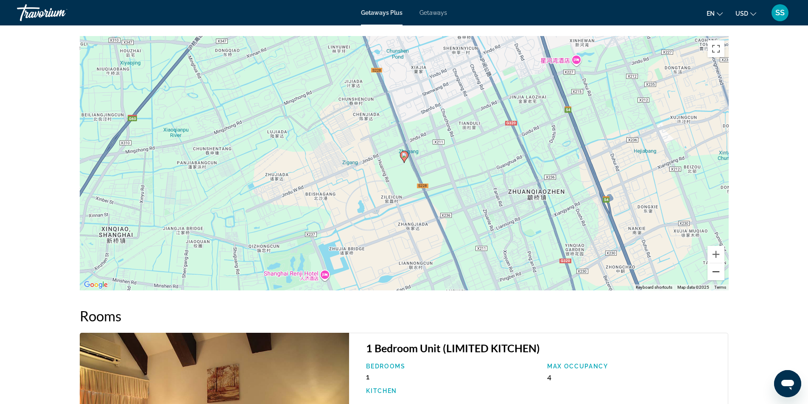
click at [713, 270] on button "Zoom out" at bounding box center [715, 271] width 17 height 17
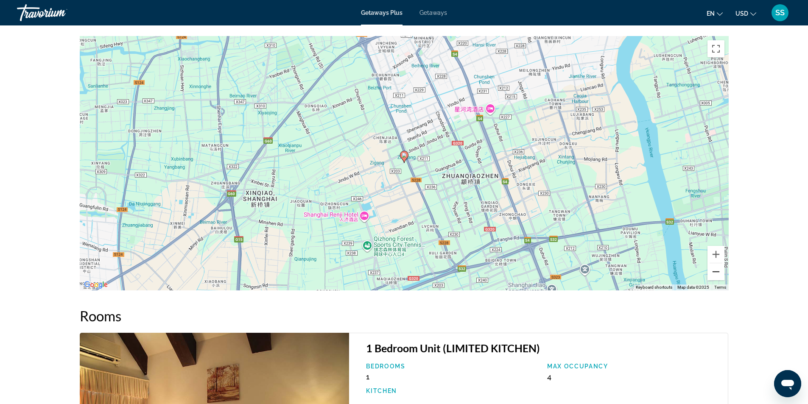
click at [713, 270] on button "Zoom out" at bounding box center [715, 271] width 17 height 17
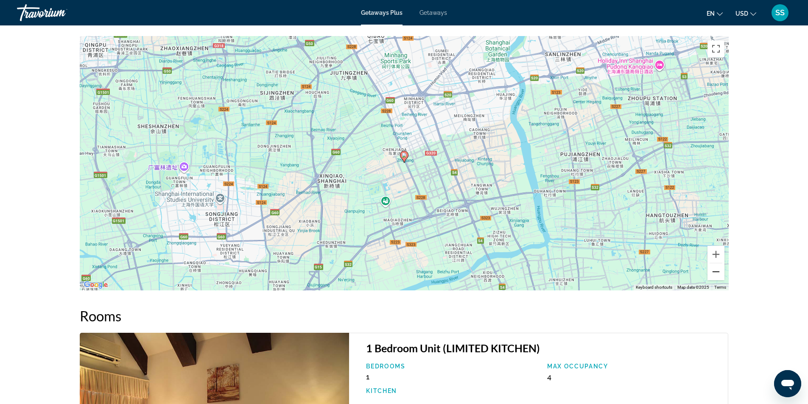
click at [713, 270] on button "Zoom out" at bounding box center [715, 271] width 17 height 17
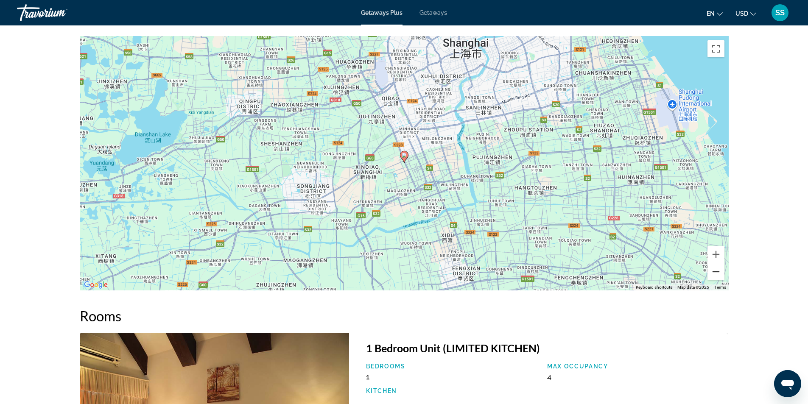
click at [713, 270] on button "Zoom out" at bounding box center [715, 271] width 17 height 17
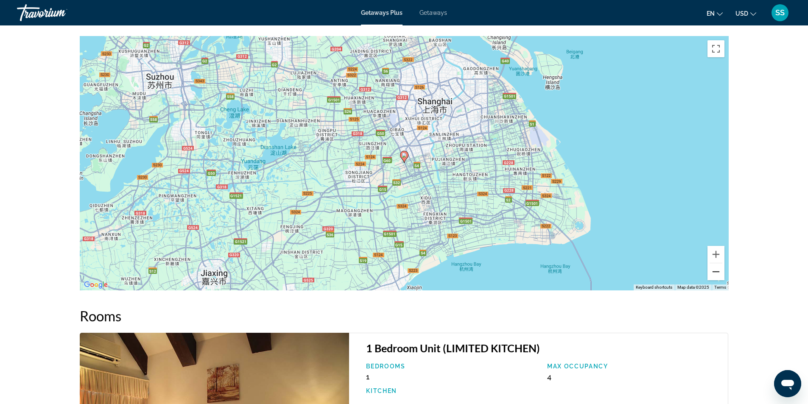
click at [713, 270] on button "Zoom out" at bounding box center [715, 271] width 17 height 17
